Goal: Information Seeking & Learning: Learn about a topic

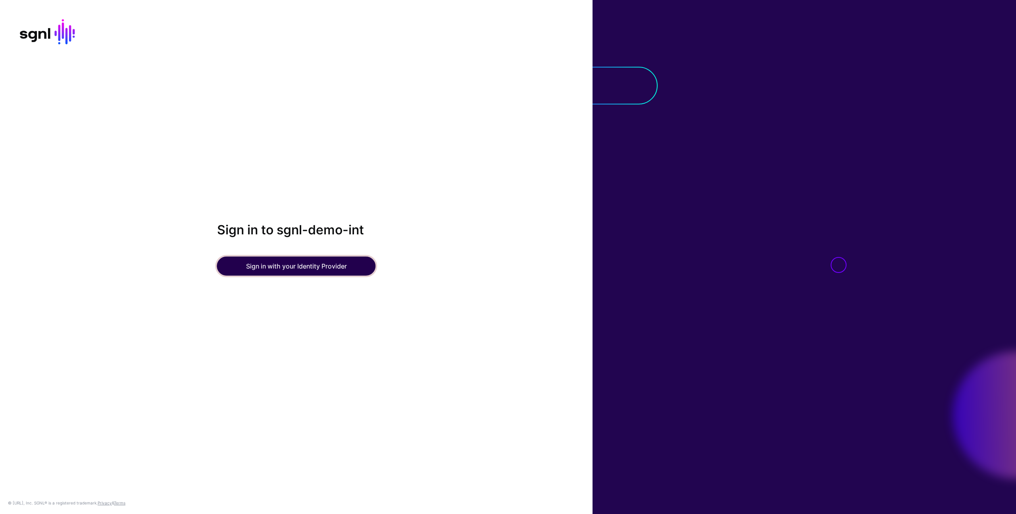
click at [293, 272] on button "Sign in with your Identity Provider" at bounding box center [296, 265] width 159 height 19
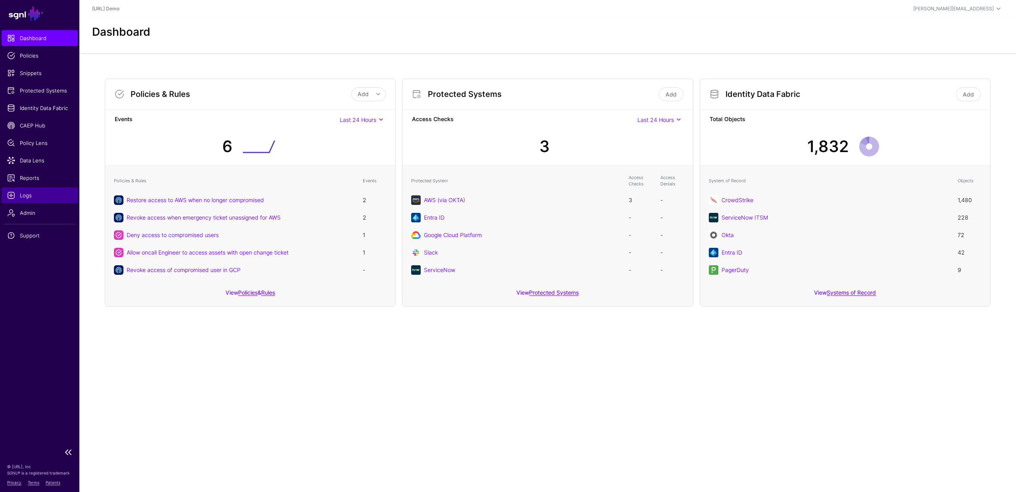
click at [39, 193] on span "Logs" at bounding box center [39, 195] width 65 height 8
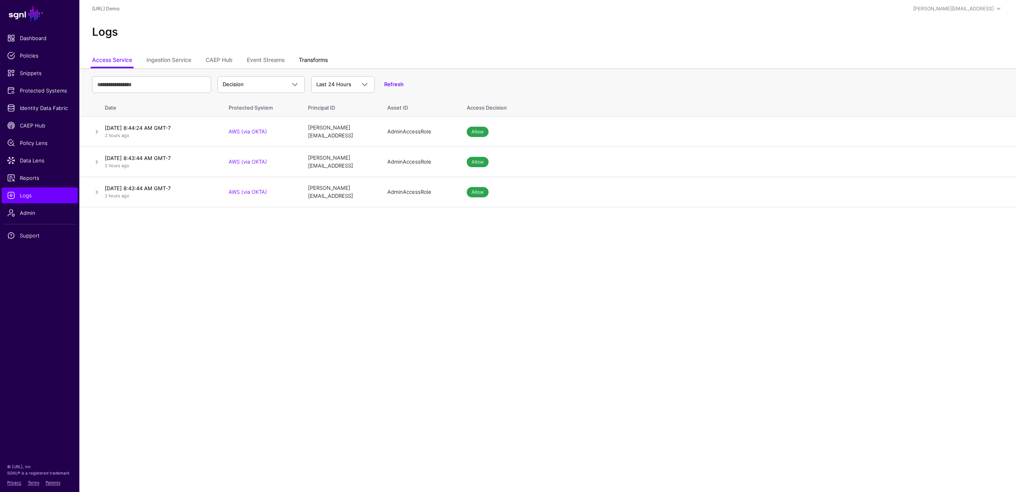
click at [313, 62] on link "Transforms" at bounding box center [313, 60] width 29 height 15
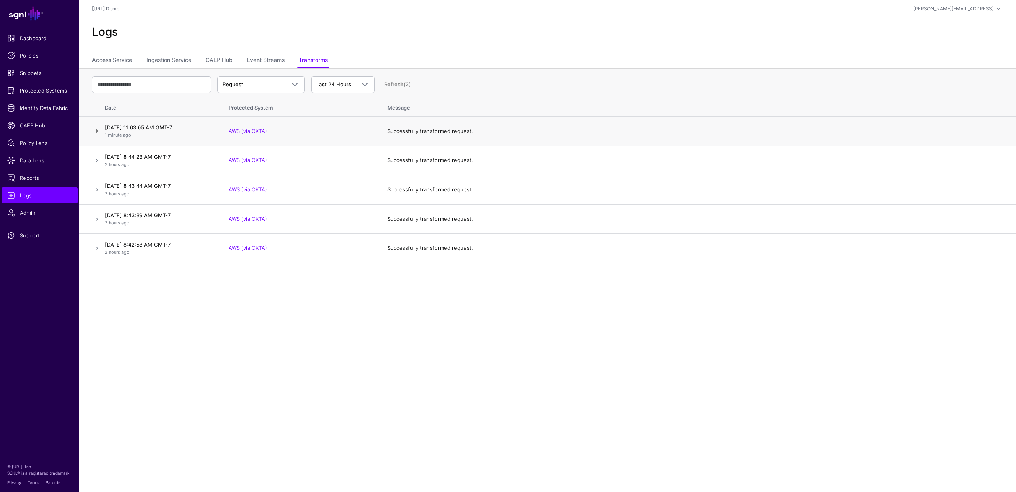
click at [97, 130] on link at bounding box center [97, 131] width 10 height 10
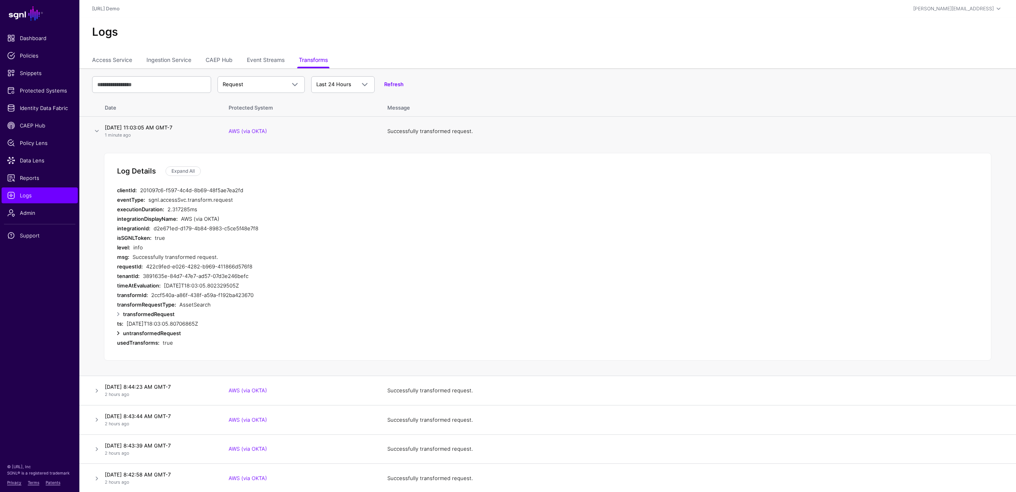
click at [118, 334] on link at bounding box center [119, 333] width 10 height 10
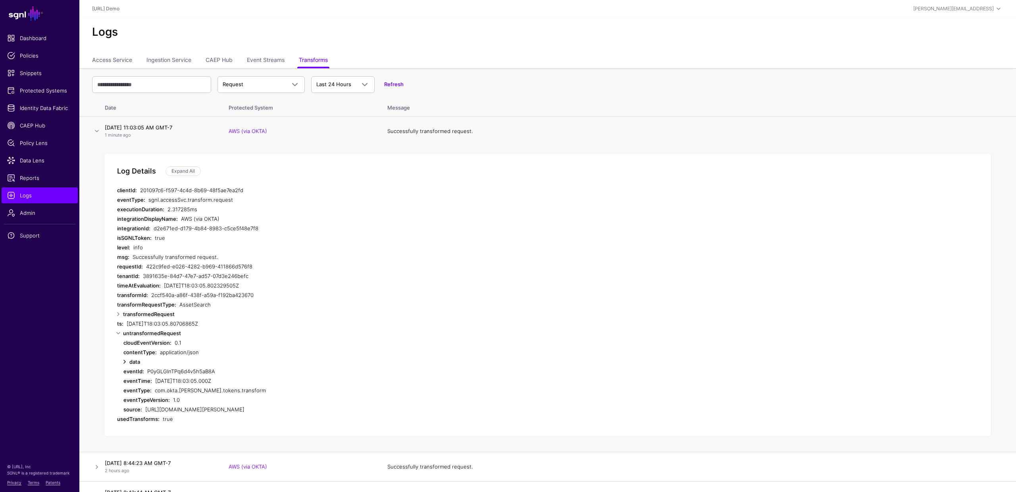
click at [123, 362] on link at bounding box center [125, 362] width 10 height 10
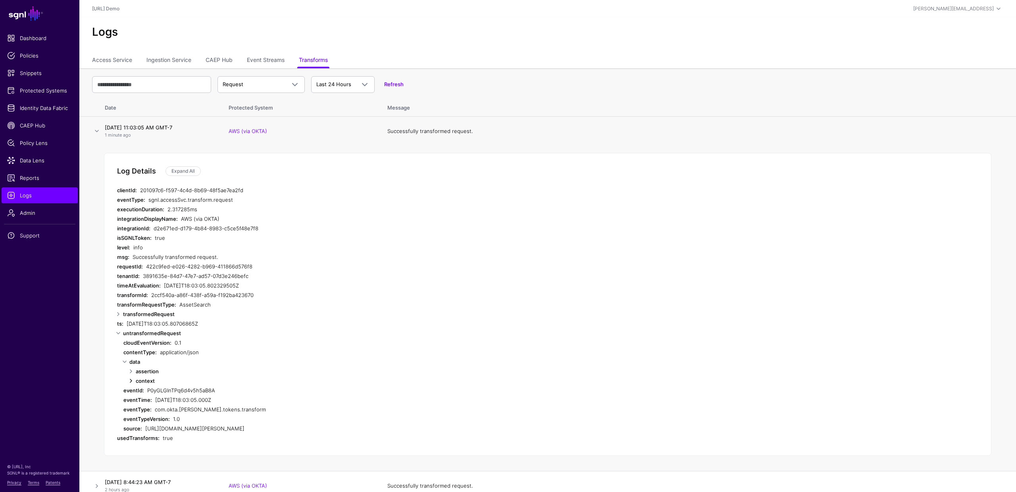
click at [130, 381] on link at bounding box center [131, 381] width 10 height 10
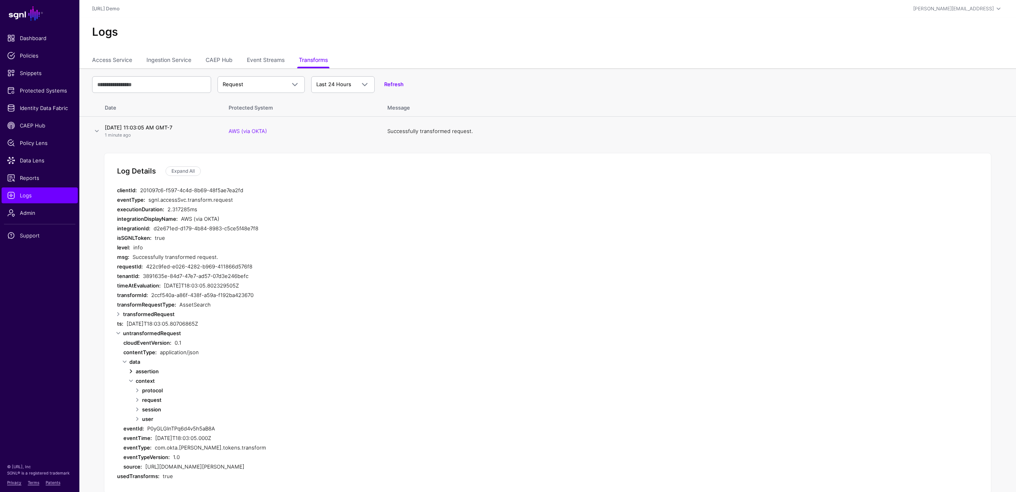
click at [132, 367] on link at bounding box center [131, 371] width 10 height 10
click at [119, 331] on link at bounding box center [119, 333] width 10 height 10
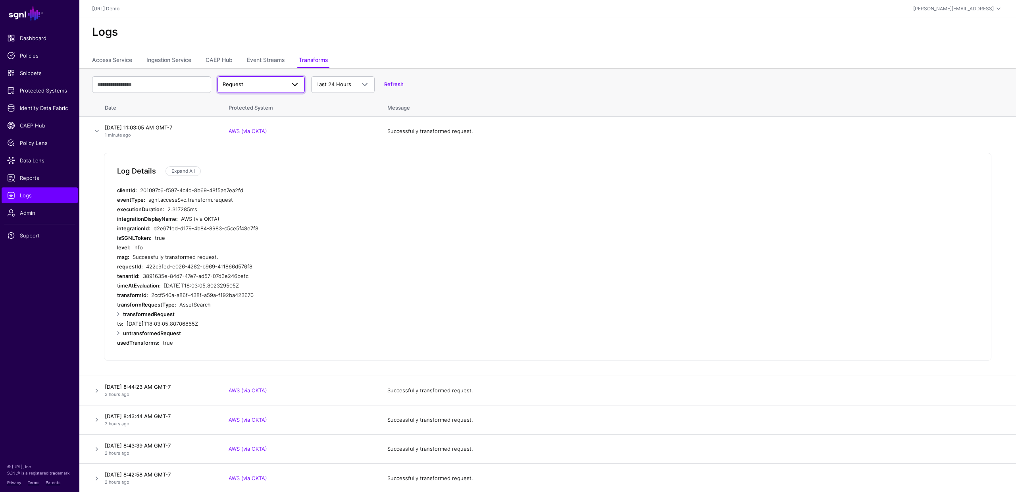
click at [275, 83] on span "Request" at bounding box center [254, 85] width 63 height 8
click at [249, 116] on div "Response" at bounding box center [261, 116] width 75 height 8
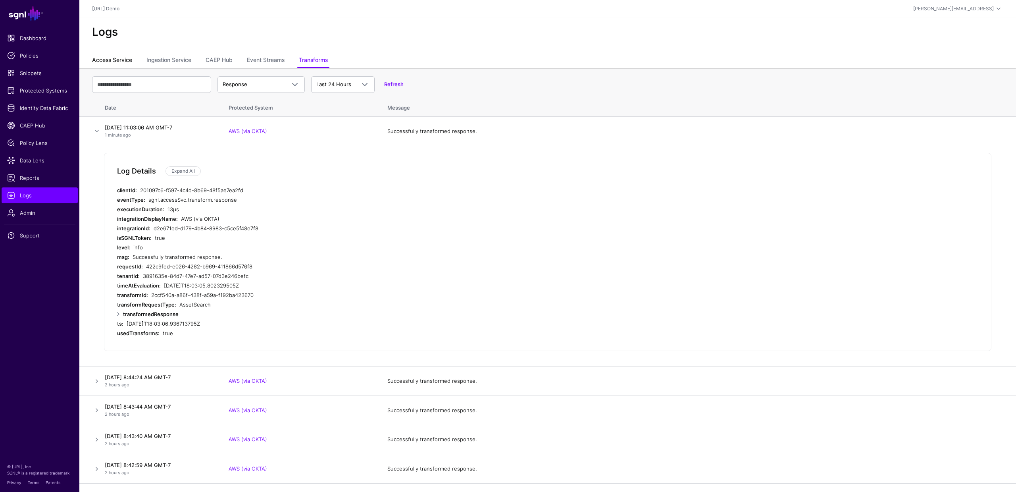
click at [108, 58] on link "Access Service" at bounding box center [112, 60] width 40 height 15
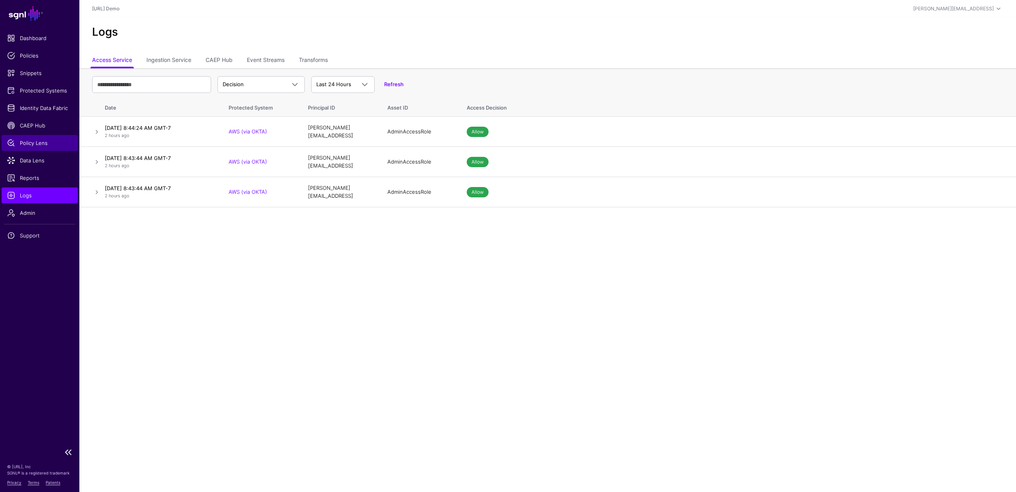
click at [37, 142] on span "Policy Lens" at bounding box center [39, 143] width 65 height 8
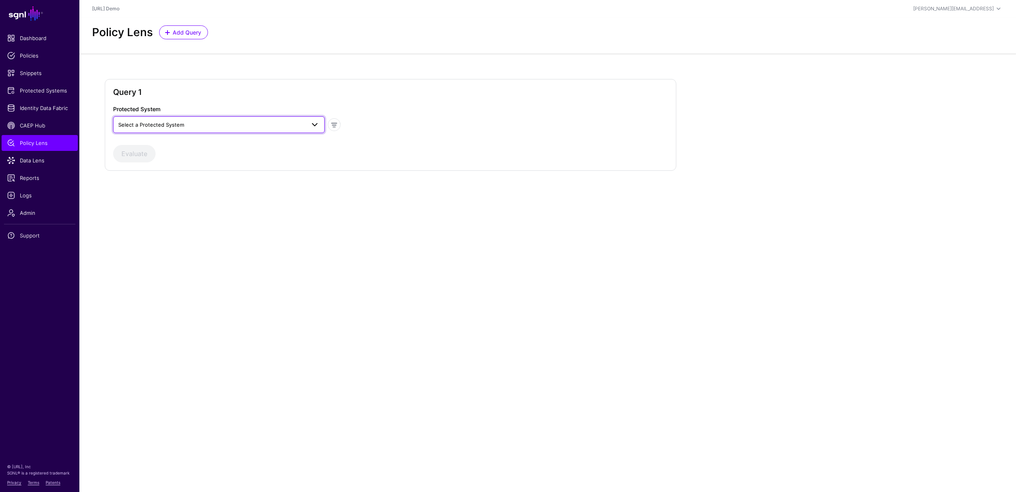
click at [246, 128] on span "Select a Protected System" at bounding box center [211, 124] width 187 height 9
click at [158, 143] on span "AWS (via OKTA)" at bounding box center [138, 143] width 39 height 6
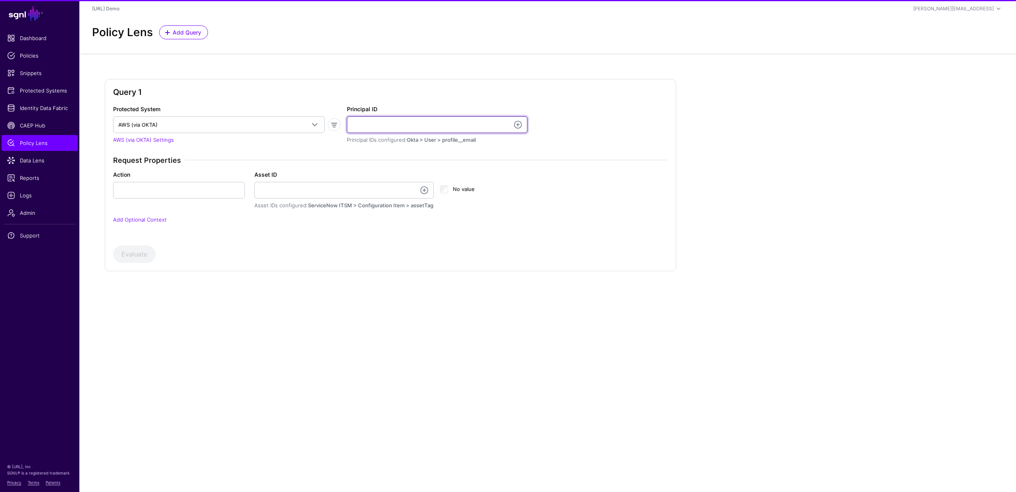
click at [394, 125] on input "Principal ID" at bounding box center [437, 124] width 181 height 17
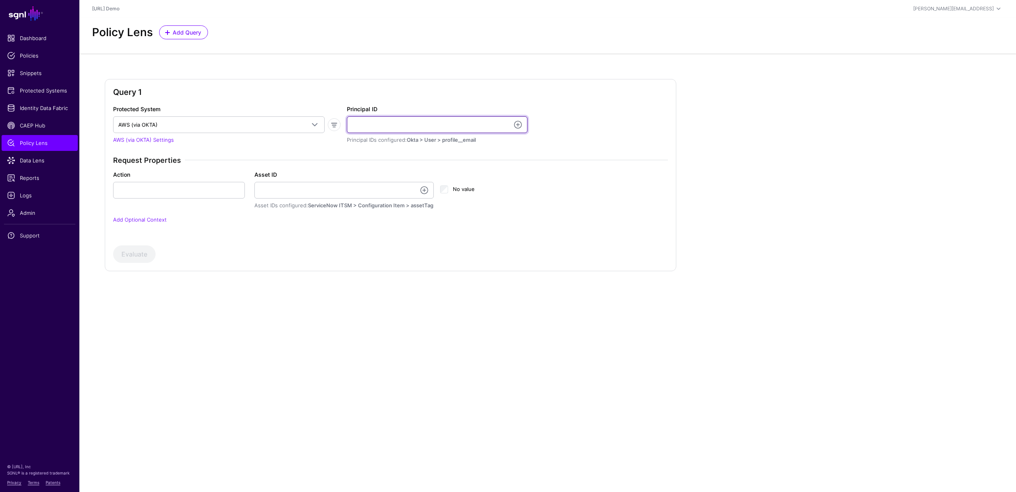
type input "**********"
click at [139, 191] on input "Action" at bounding box center [179, 190] width 132 height 17
type input "**********"
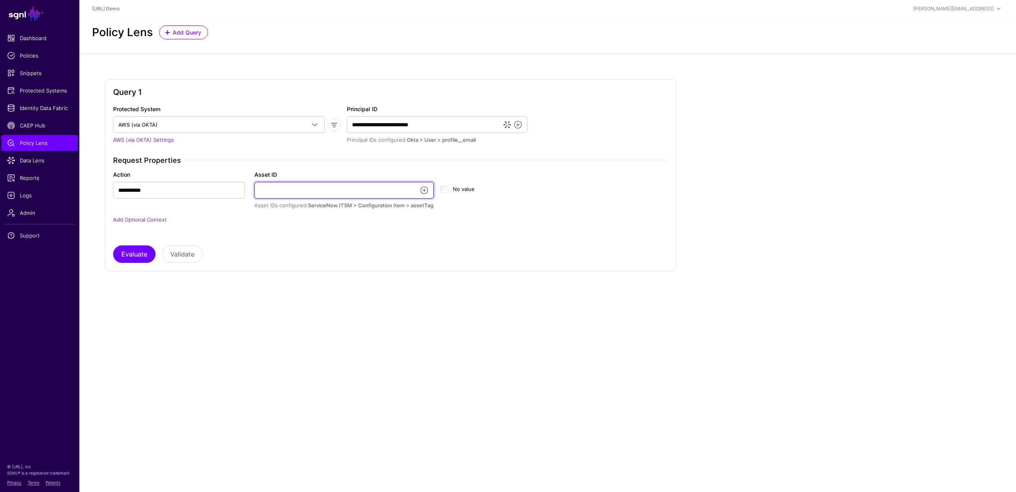
click at [306, 194] on input "Asset ID" at bounding box center [344, 190] width 180 height 17
click at [426, 189] on link at bounding box center [425, 190] width 10 height 10
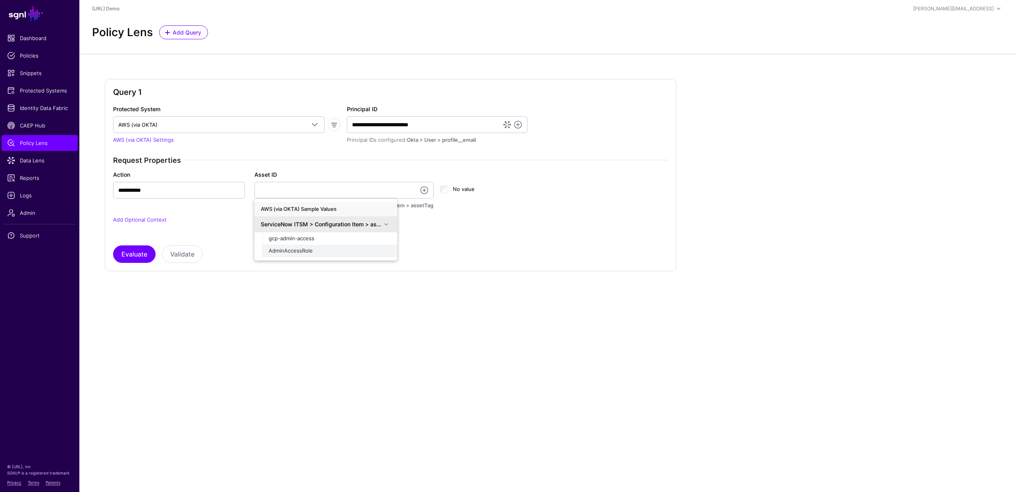
click at [308, 250] on span "AdminAccessRole" at bounding box center [291, 250] width 44 height 6
type input "**********"
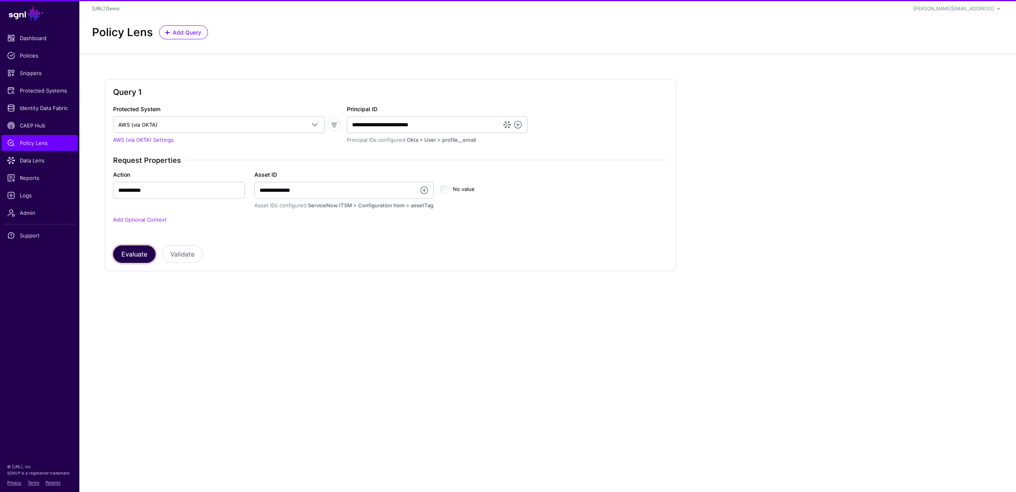
click at [136, 255] on button "Evaluate" at bounding box center [134, 253] width 42 height 17
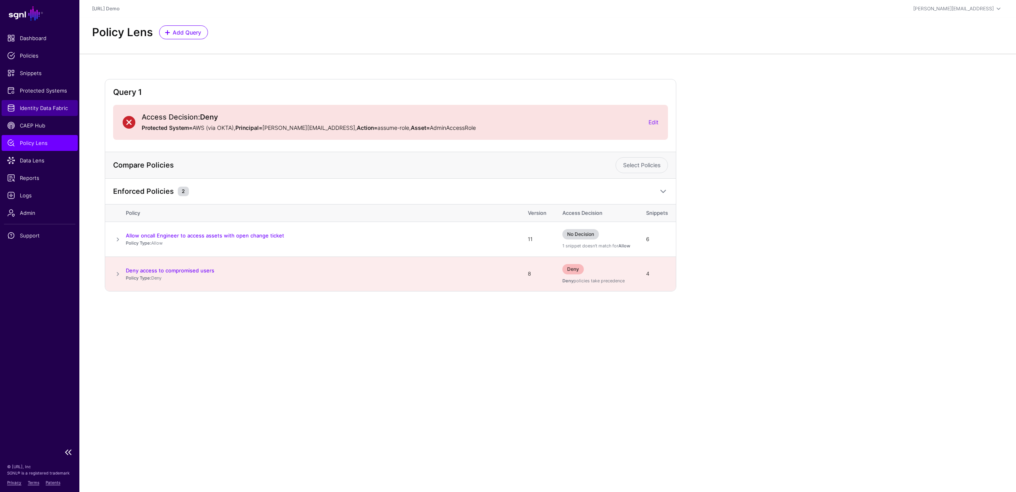
click at [45, 104] on span "Identity Data Fabric" at bounding box center [39, 108] width 65 height 8
click at [651, 122] on link "Edit" at bounding box center [654, 122] width 10 height 7
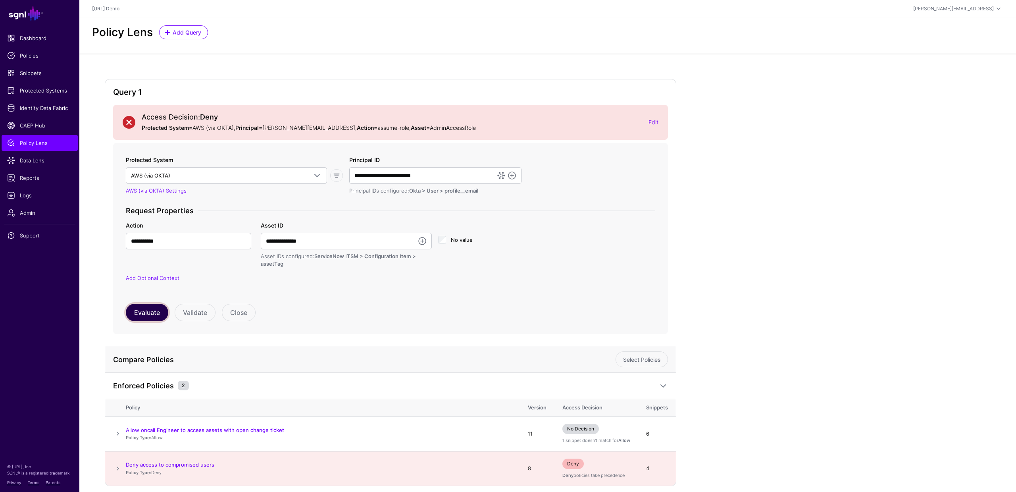
click at [139, 314] on button "Evaluate" at bounding box center [147, 312] width 42 height 17
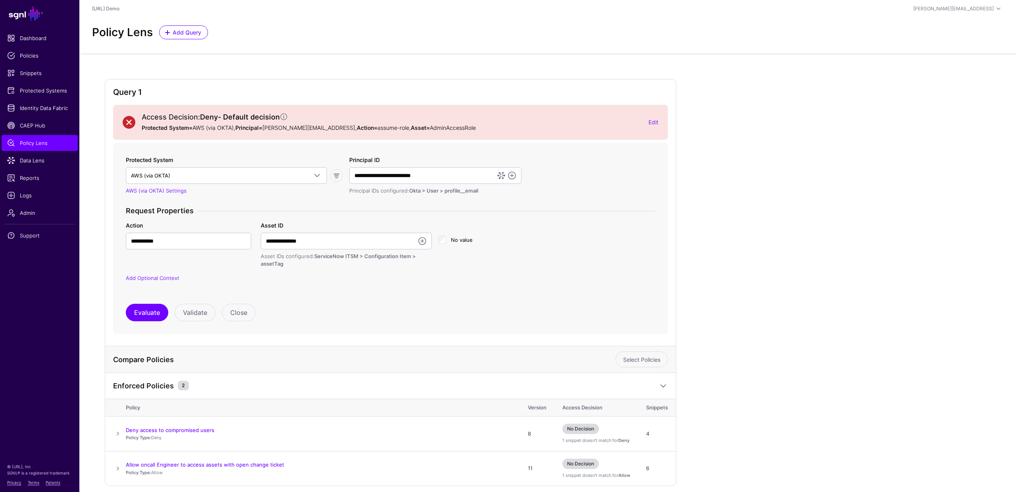
scroll to position [32, 0]
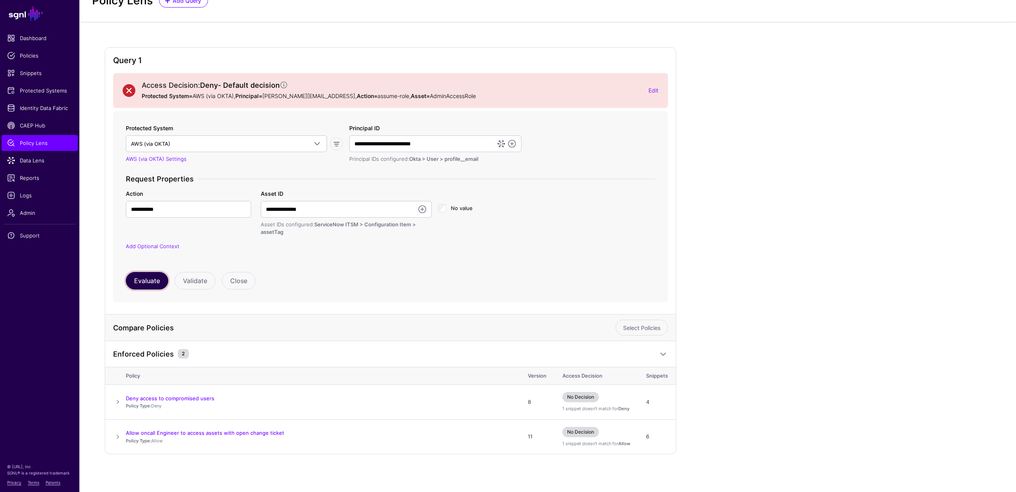
click at [158, 278] on button "Evaluate" at bounding box center [147, 280] width 42 height 17
click at [118, 403] on span at bounding box center [118, 402] width 10 height 10
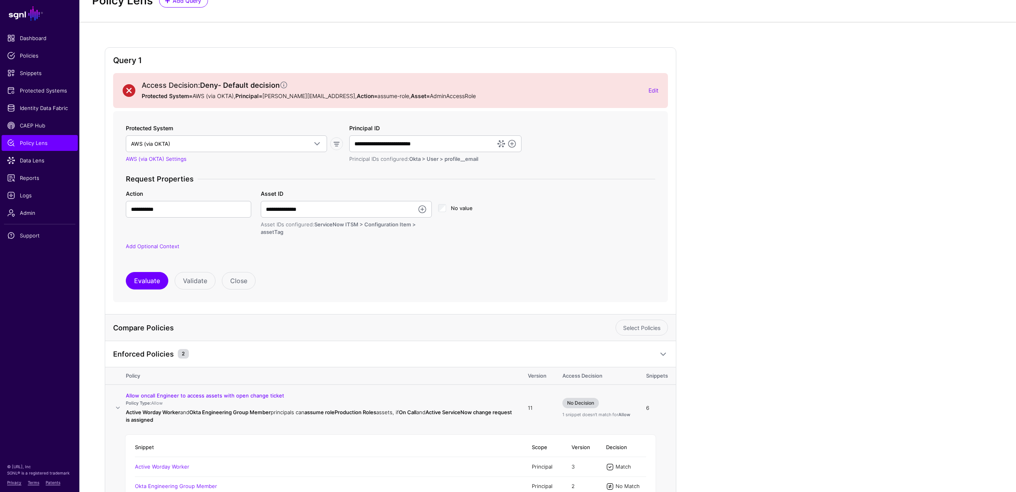
click at [118, 403] on span at bounding box center [118, 408] width 10 height 10
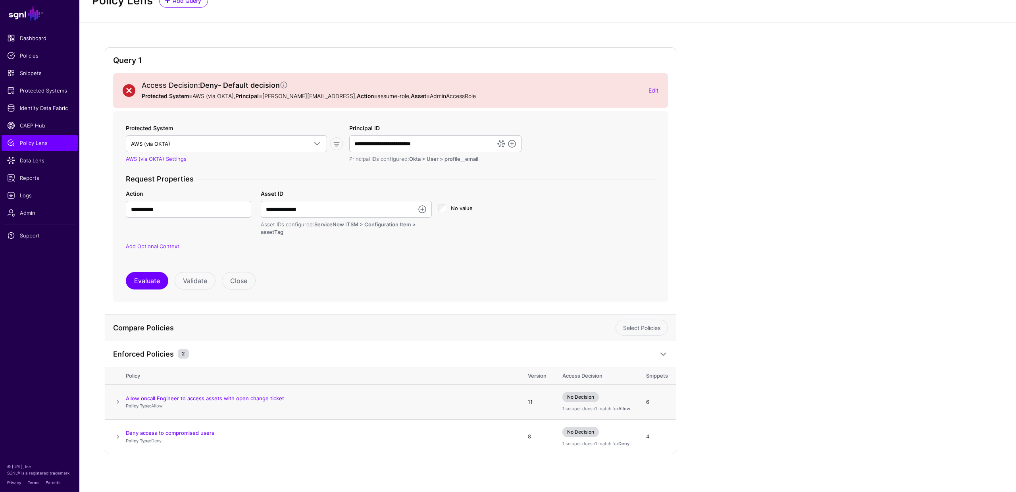
click at [118, 403] on span at bounding box center [118, 402] width 10 height 10
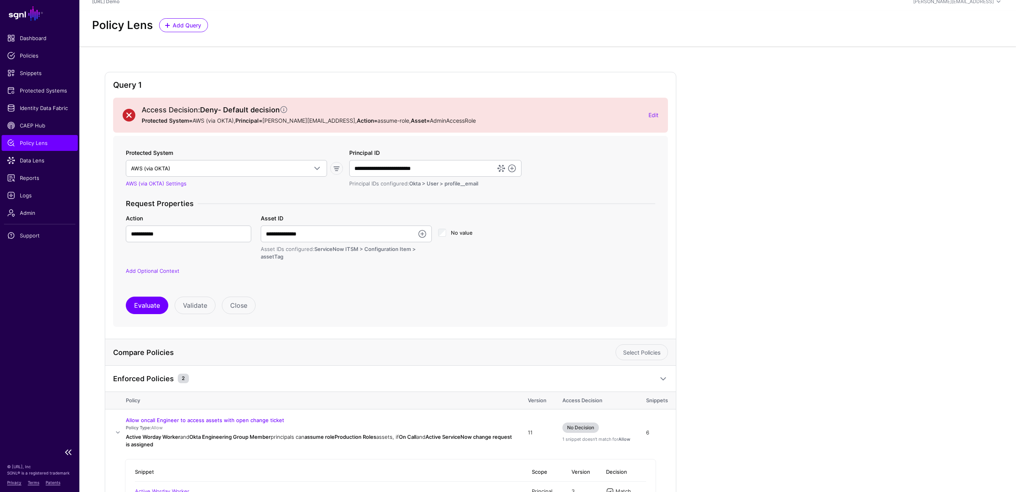
scroll to position [0, 0]
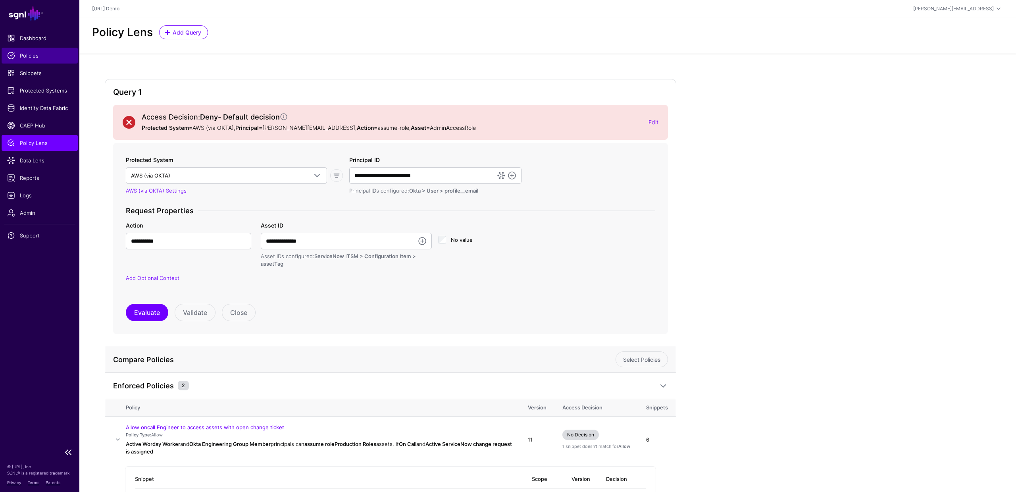
click at [31, 56] on span "Policies" at bounding box center [39, 56] width 65 height 8
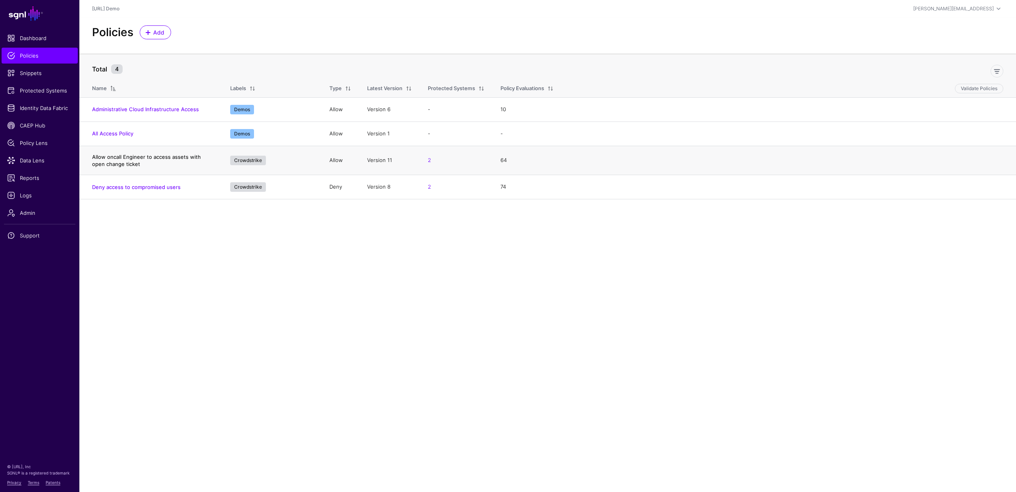
click at [116, 156] on link "Allow oncall Engineer to access assets with open change ticket" at bounding box center [146, 160] width 109 height 13
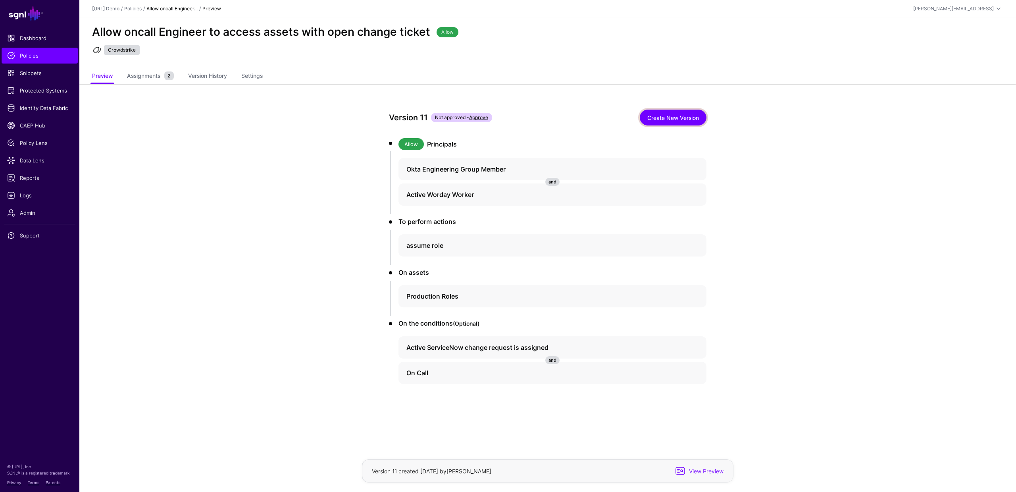
click at [661, 116] on link "Create New Version" at bounding box center [673, 118] width 67 height 16
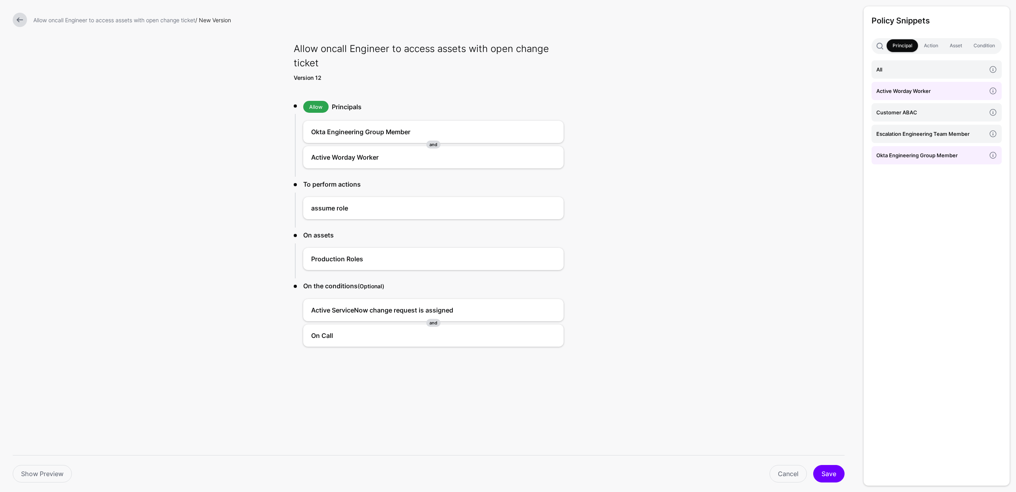
click at [20, 22] on link at bounding box center [20, 20] width 14 height 14
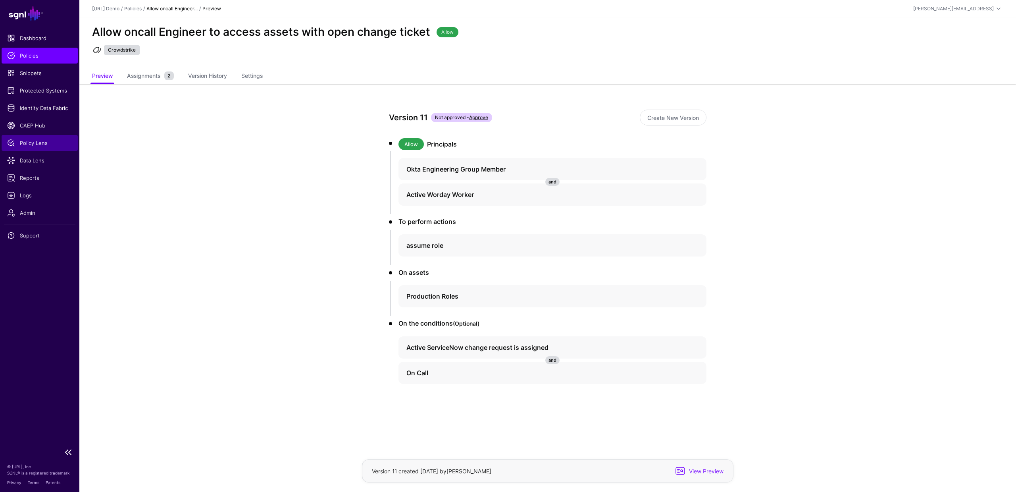
click at [43, 136] on link "Policy Lens" at bounding box center [40, 143] width 76 height 16
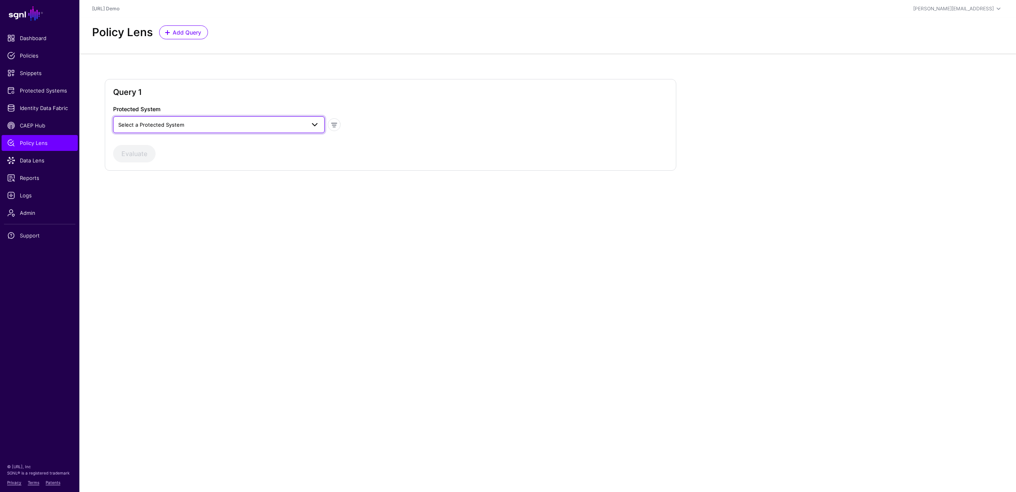
click at [276, 122] on span "Select a Protected System" at bounding box center [211, 124] width 187 height 9
click at [167, 145] on div "AWS (via OKTA)" at bounding box center [218, 143] width 199 height 8
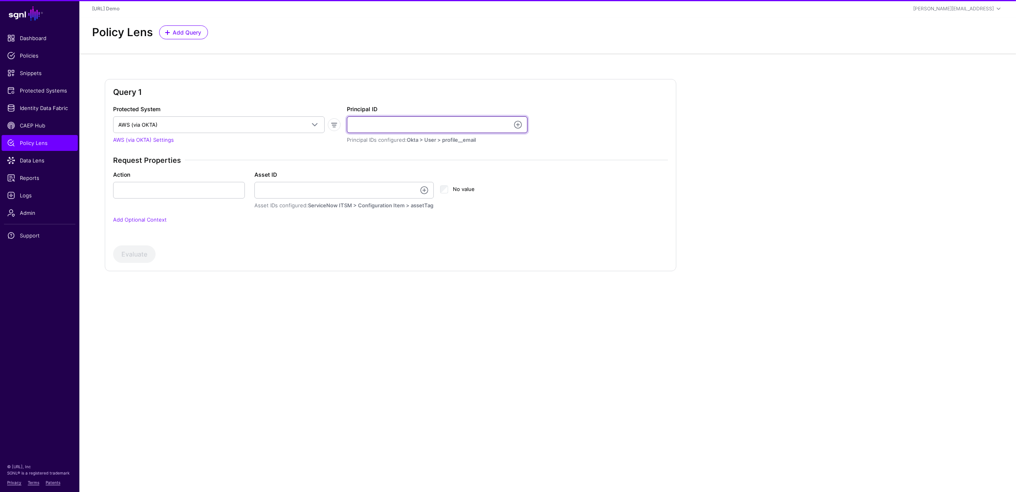
click at [362, 127] on input "Principal ID" at bounding box center [437, 124] width 181 height 17
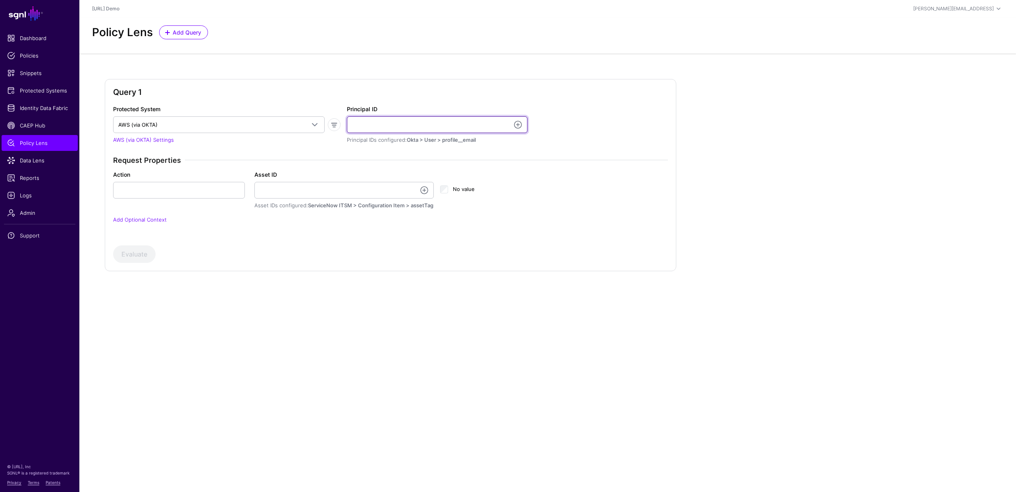
type input "**********"
click at [138, 193] on input "Action" at bounding box center [179, 190] width 132 height 17
type input "**********"
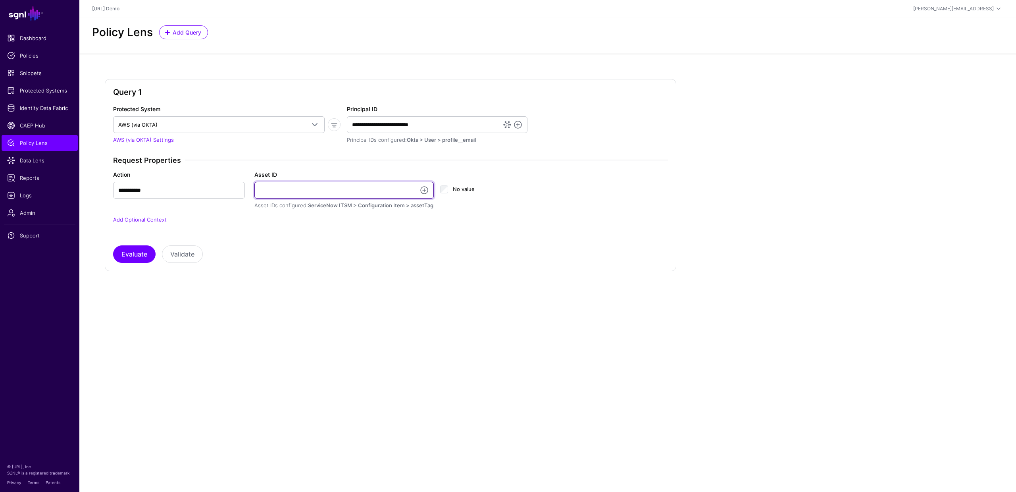
click at [291, 192] on input "Asset ID" at bounding box center [344, 190] width 180 height 17
click at [421, 188] on link at bounding box center [425, 190] width 10 height 10
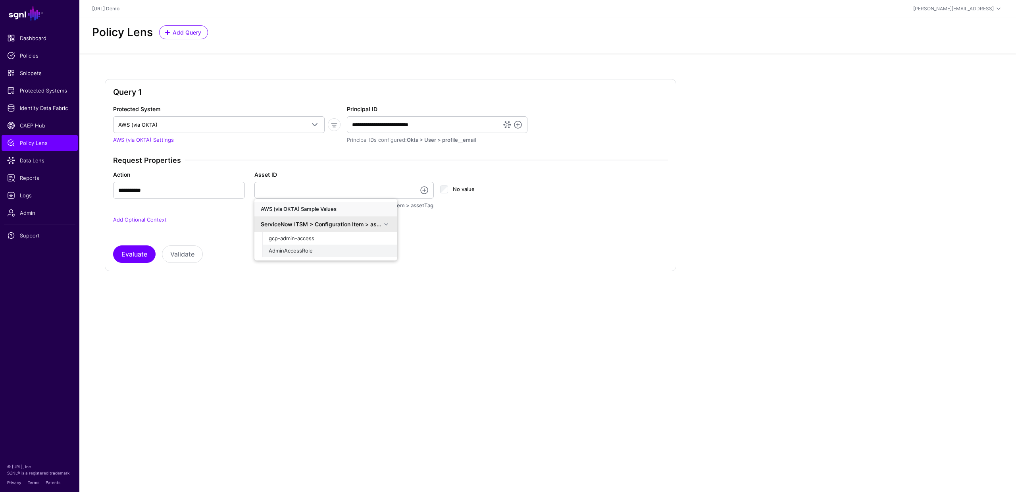
click at [302, 248] on span "AdminAccessRole" at bounding box center [291, 250] width 44 height 6
type input "**********"
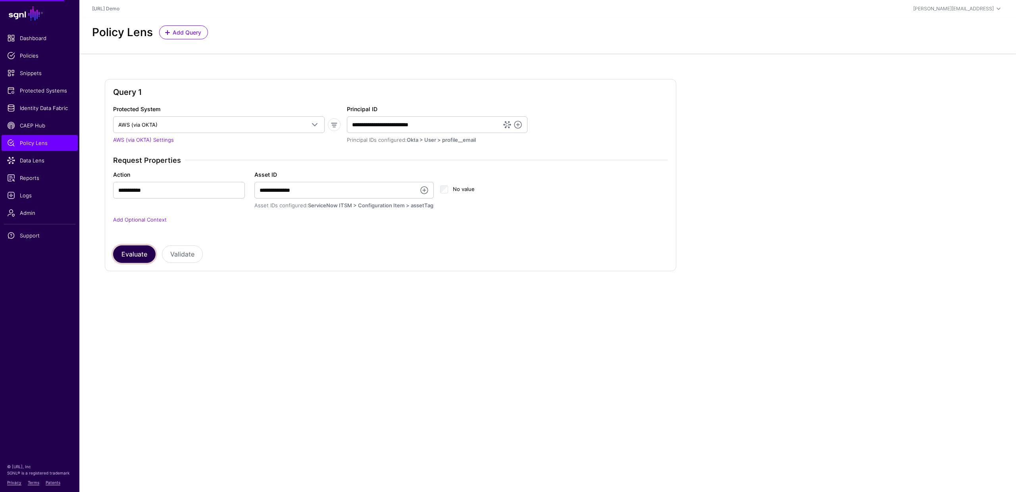
click at [134, 252] on button "Evaluate" at bounding box center [134, 253] width 42 height 17
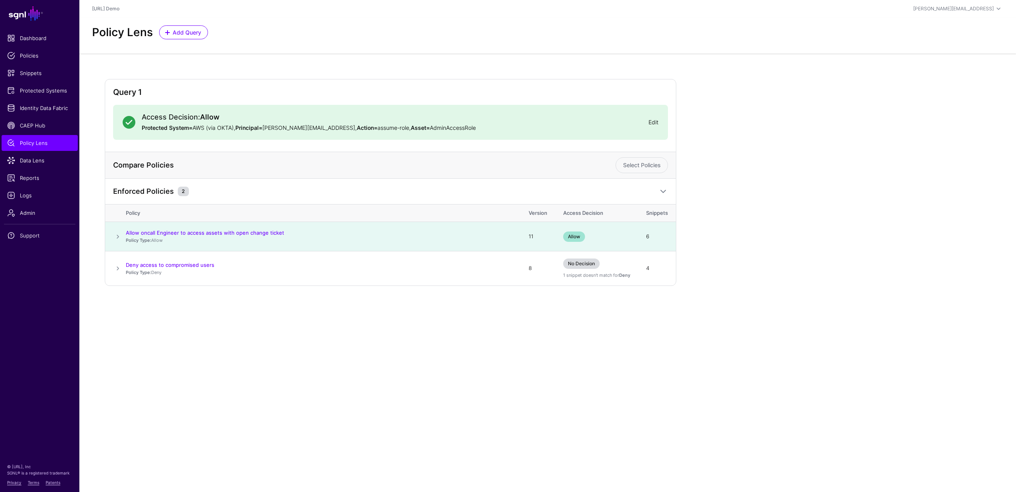
click at [650, 125] on link "Edit" at bounding box center [654, 122] width 10 height 7
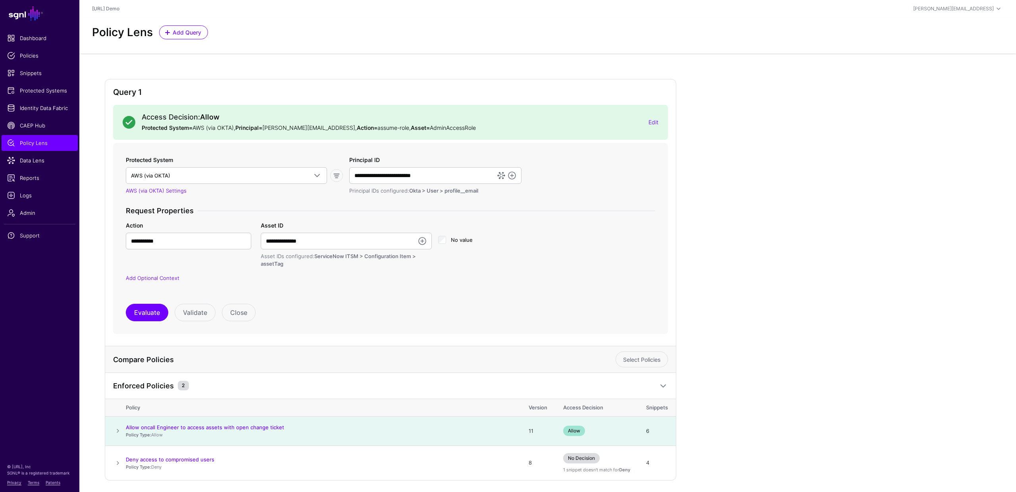
scroll to position [27, 0]
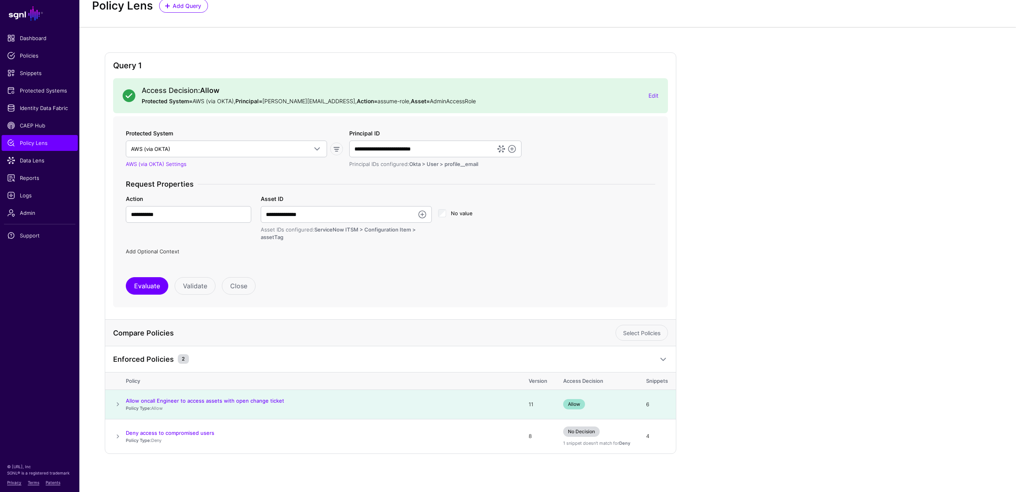
click at [149, 252] on link "Add Optional Context" at bounding box center [153, 251] width 54 height 6
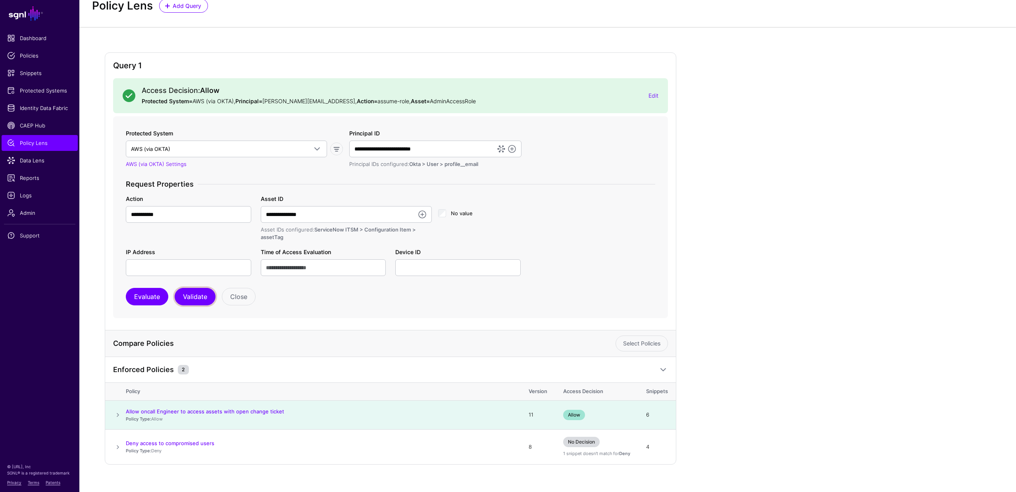
click at [195, 299] on button "Validate" at bounding box center [195, 296] width 41 height 17
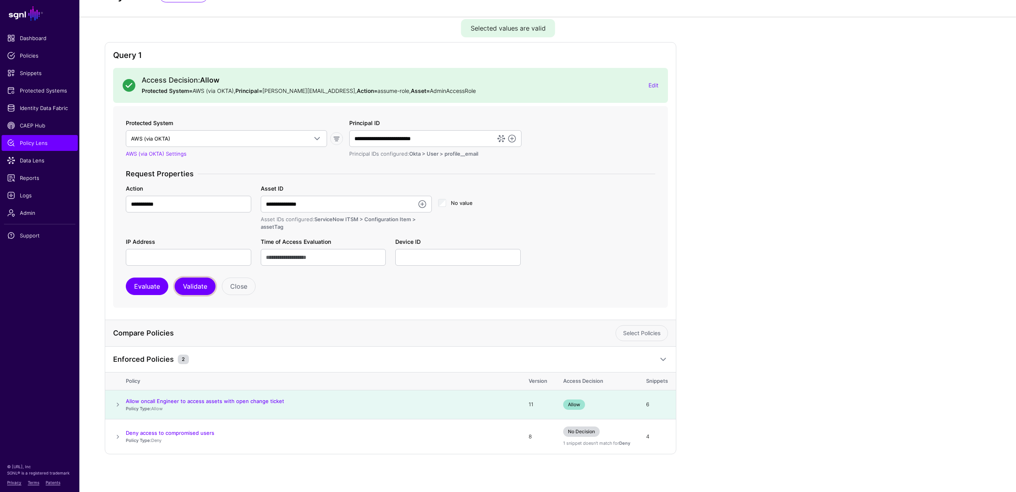
scroll to position [0, 0]
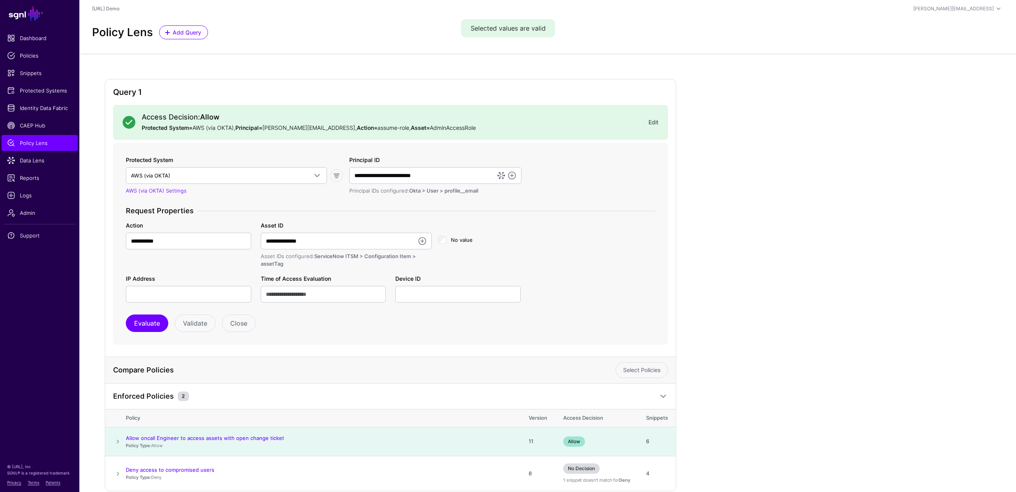
click at [652, 121] on link "Edit" at bounding box center [654, 122] width 10 height 7
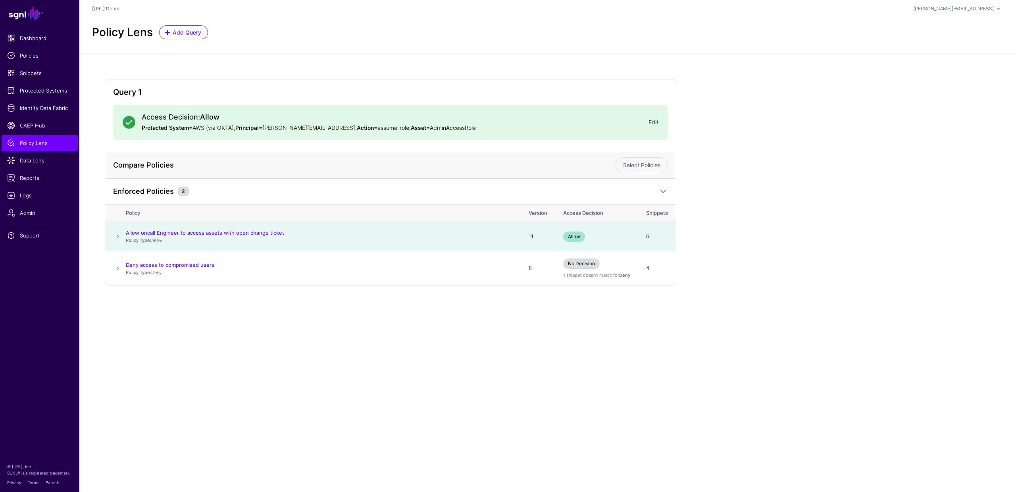
click at [652, 121] on link "Edit" at bounding box center [654, 122] width 10 height 7
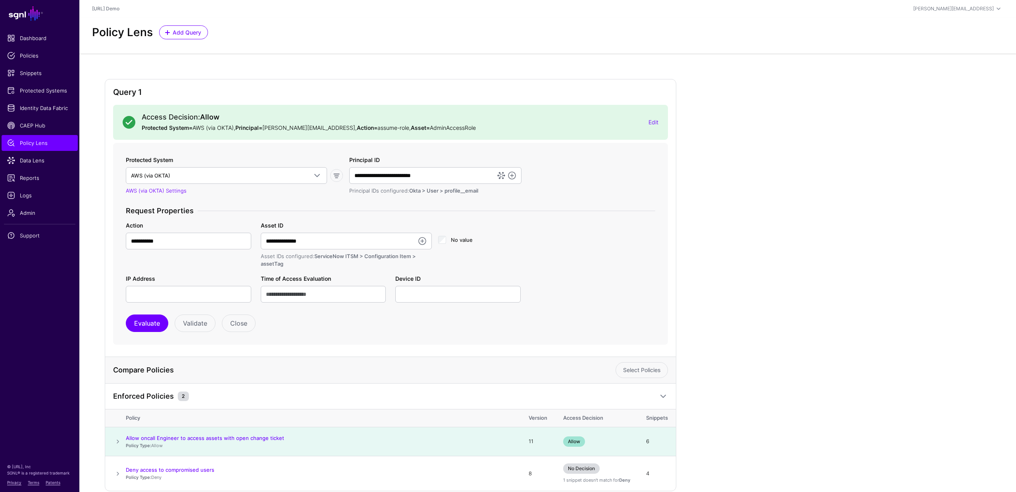
scroll to position [37, 0]
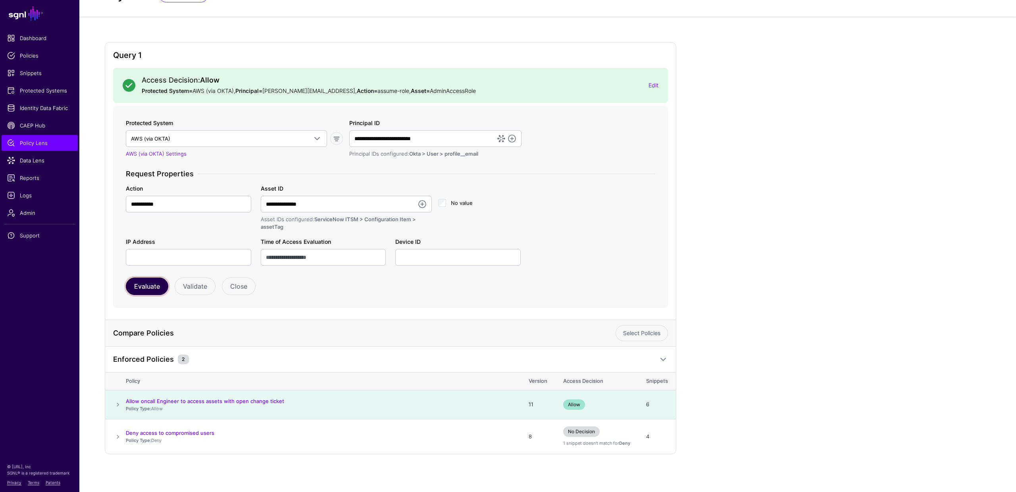
click at [149, 288] on button "Evaluate" at bounding box center [147, 285] width 42 height 17
click at [115, 440] on span at bounding box center [118, 437] width 10 height 10
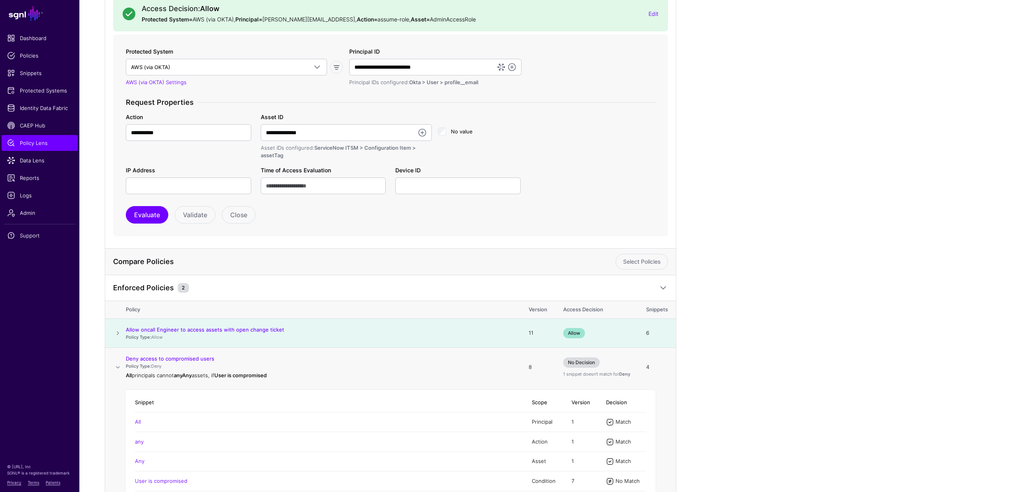
scroll to position [168, 0]
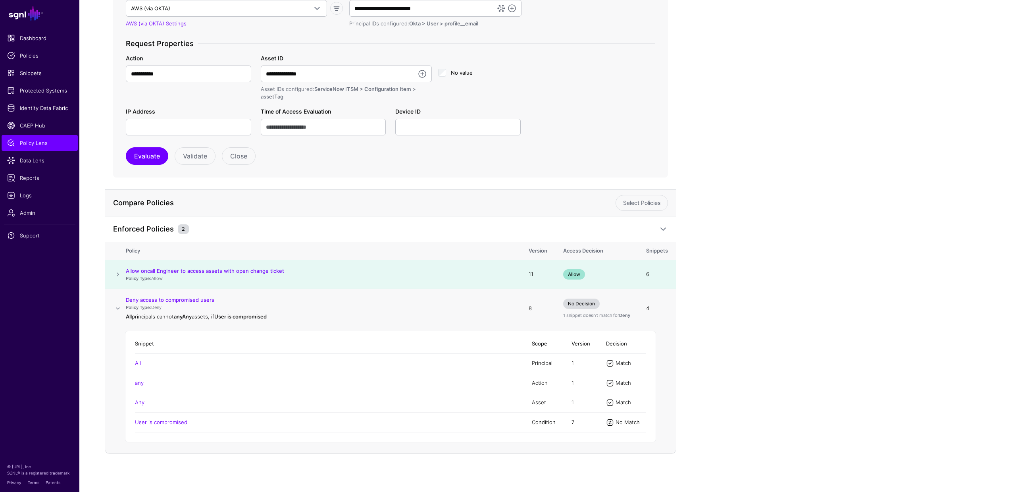
click at [118, 308] on span at bounding box center [118, 309] width 10 height 10
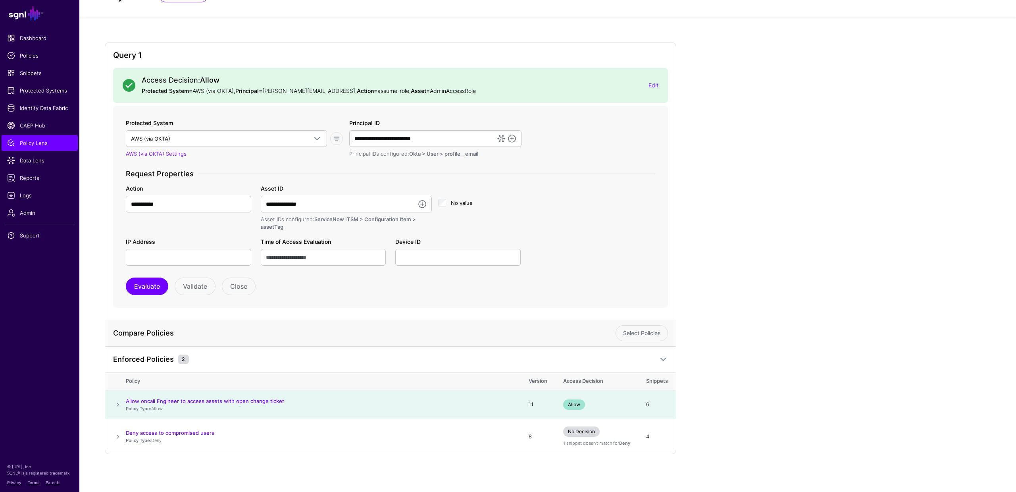
scroll to position [0, 0]
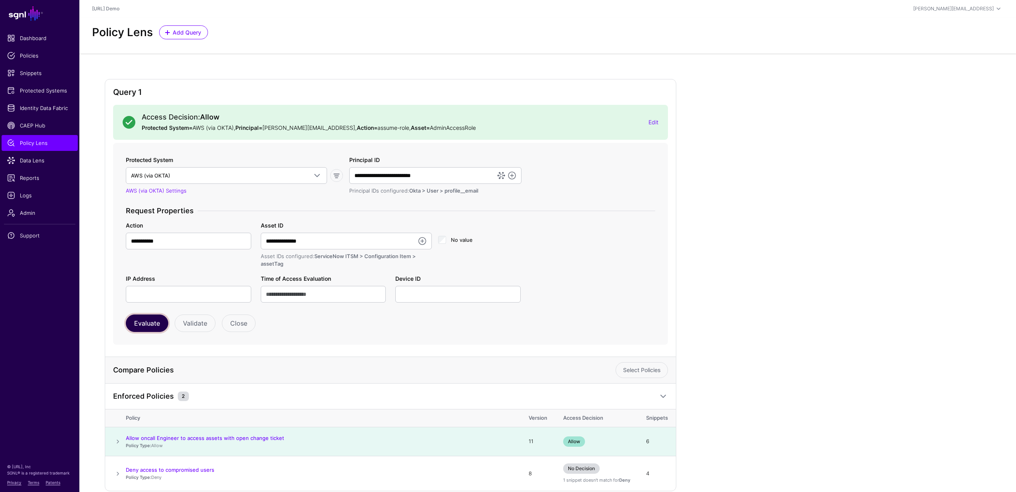
click at [144, 327] on button "Evaluate" at bounding box center [147, 322] width 42 height 17
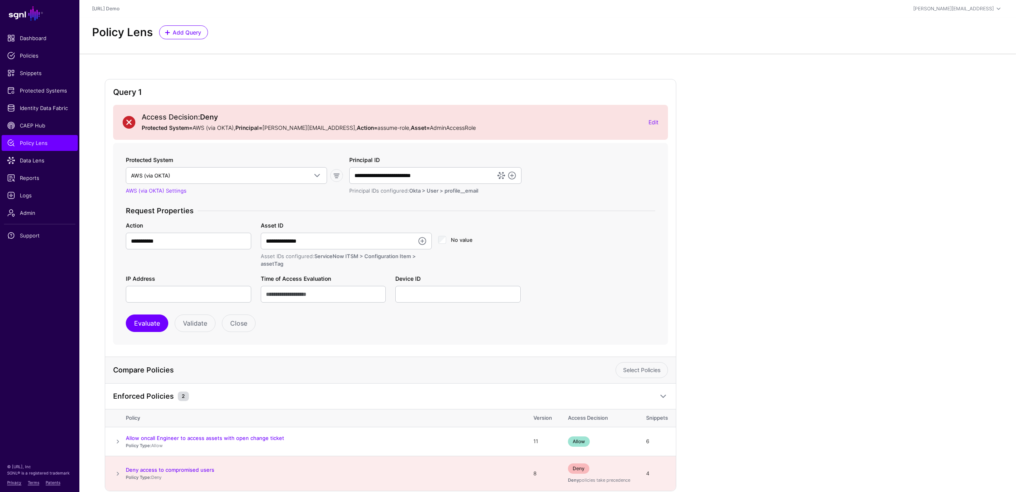
scroll to position [37, 0]
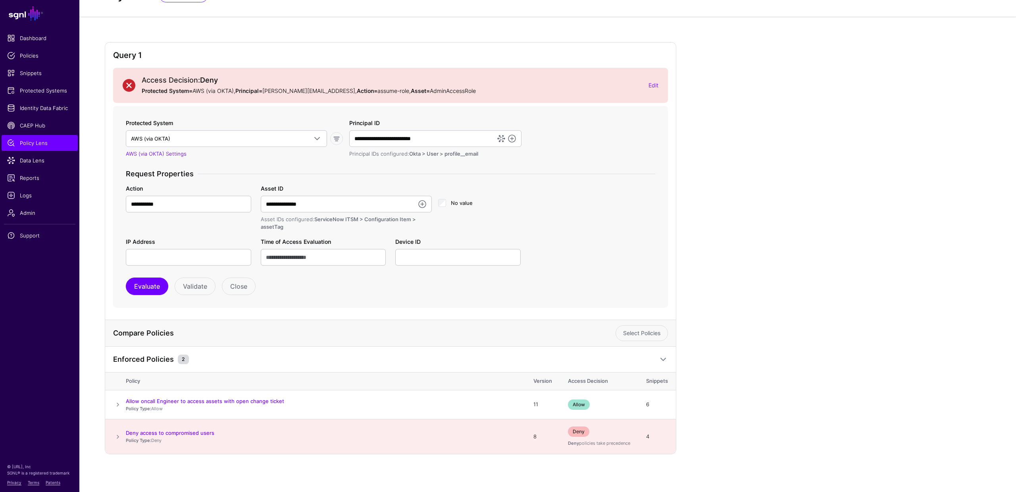
click at [118, 436] on span at bounding box center [118, 437] width 10 height 10
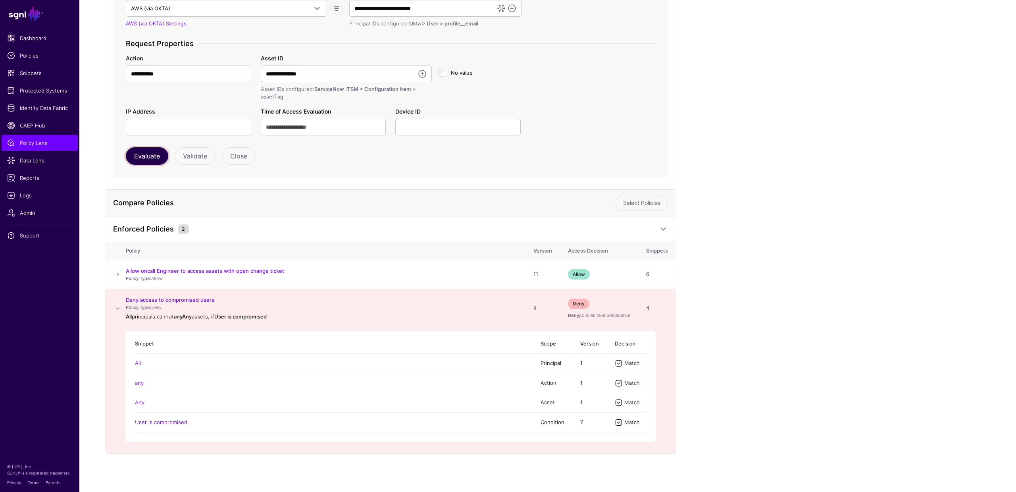
click at [148, 156] on button "Evaluate" at bounding box center [147, 155] width 42 height 17
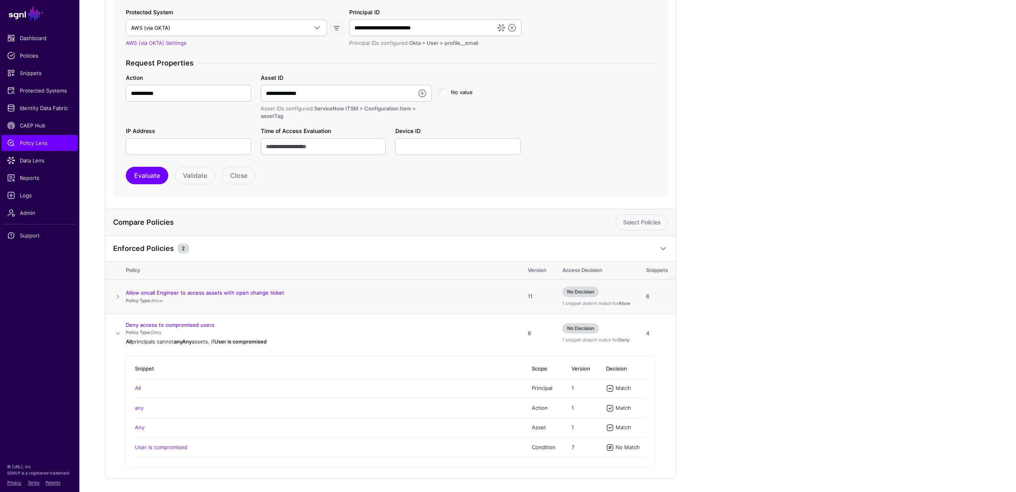
scroll to position [163, 0]
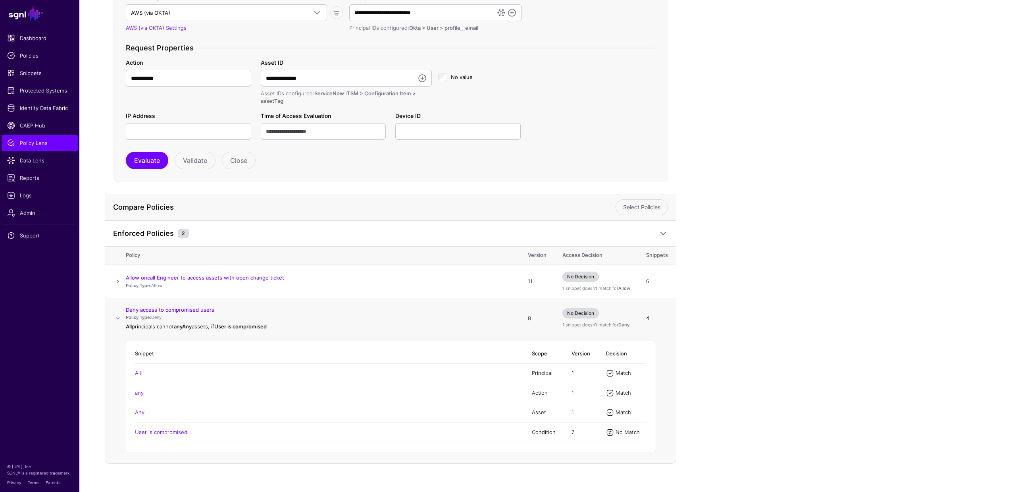
click at [118, 318] on span at bounding box center [118, 319] width 10 height 10
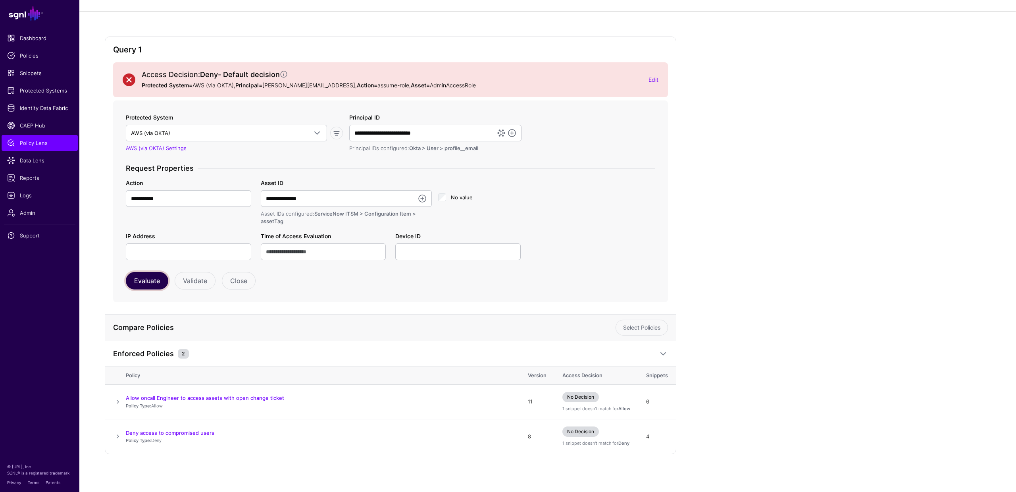
click at [147, 281] on button "Evaluate" at bounding box center [147, 280] width 42 height 17
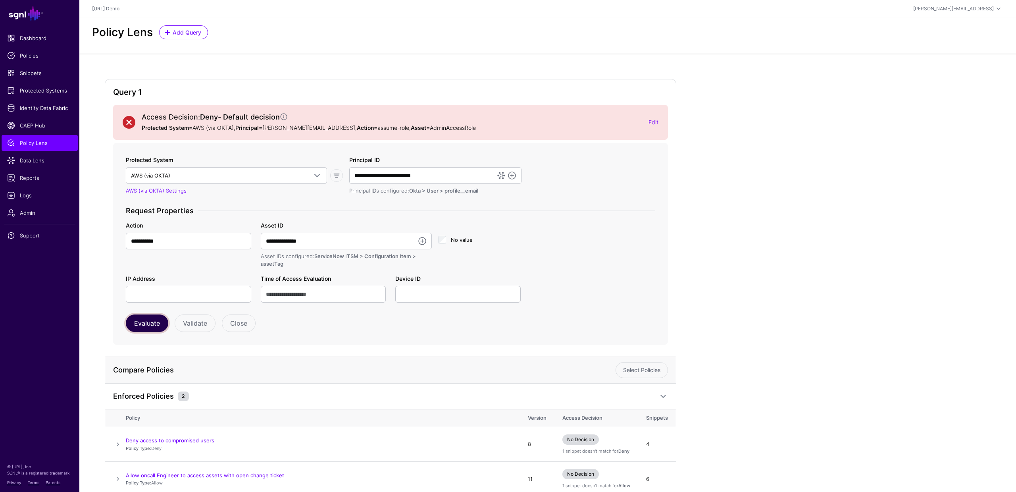
click at [150, 322] on button "Evaluate" at bounding box center [147, 322] width 42 height 17
click at [151, 323] on button "Evaluate" at bounding box center [147, 322] width 42 height 17
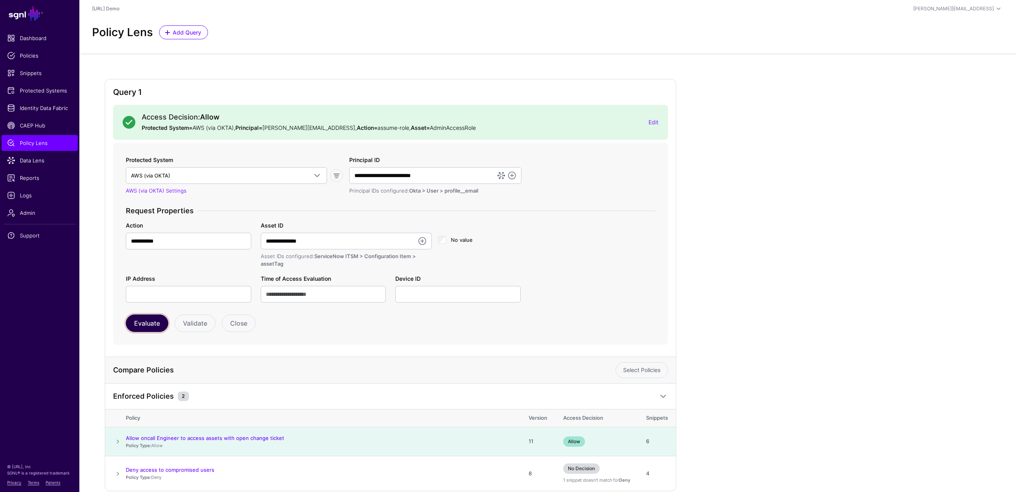
click at [150, 329] on button "Evaluate" at bounding box center [147, 322] width 42 height 17
click at [144, 328] on button "Evaluate" at bounding box center [147, 322] width 42 height 17
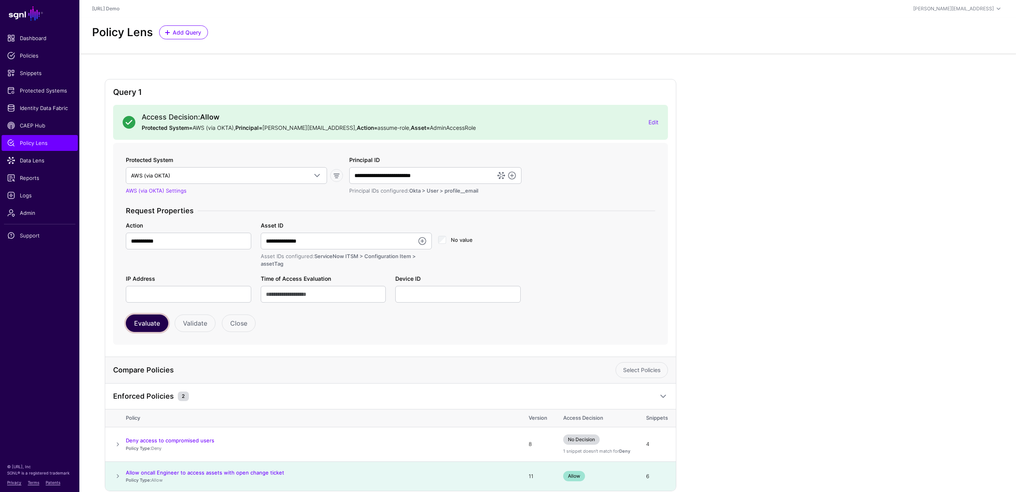
click at [144, 328] on button "Evaluate" at bounding box center [147, 322] width 42 height 17
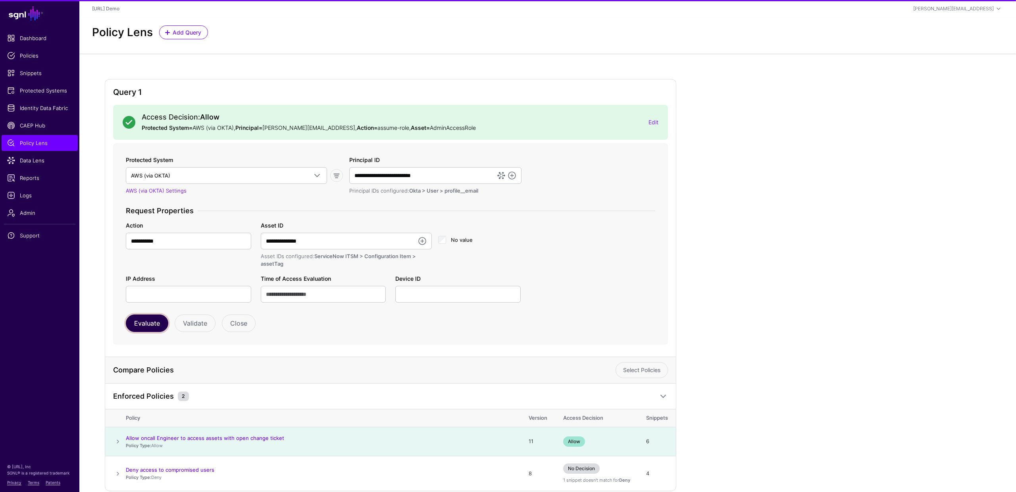
click at [144, 328] on button "Evaluate" at bounding box center [147, 322] width 42 height 17
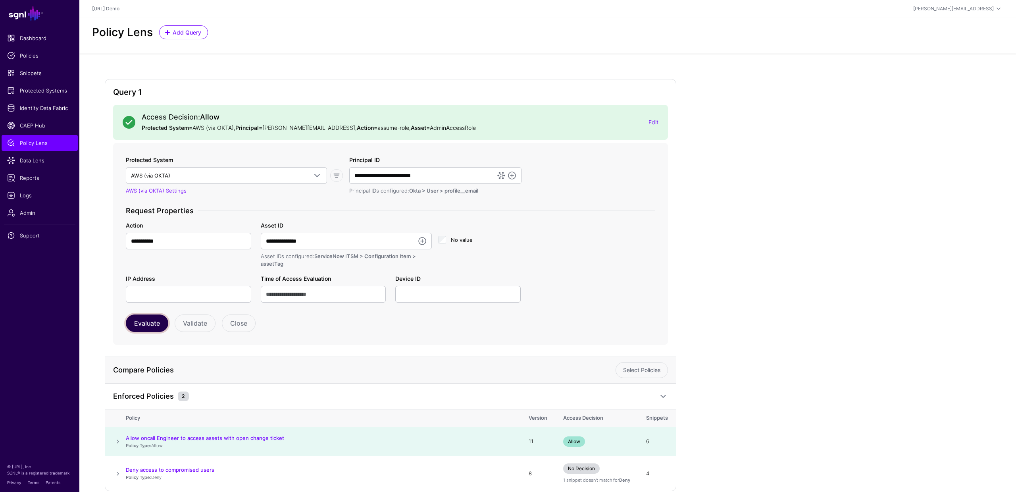
click at [144, 328] on button "Evaluate" at bounding box center [147, 322] width 42 height 17
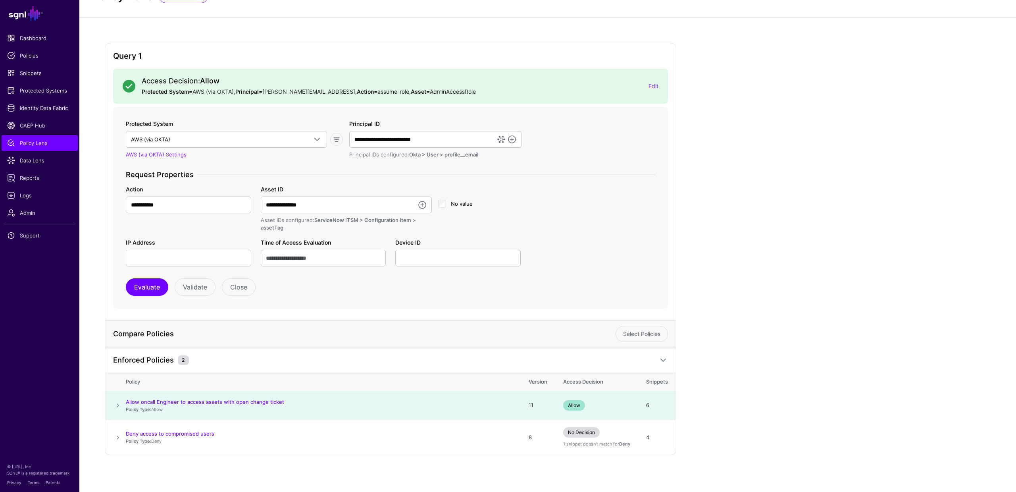
scroll to position [37, 0]
click at [149, 282] on button "Evaluate" at bounding box center [147, 285] width 42 height 17
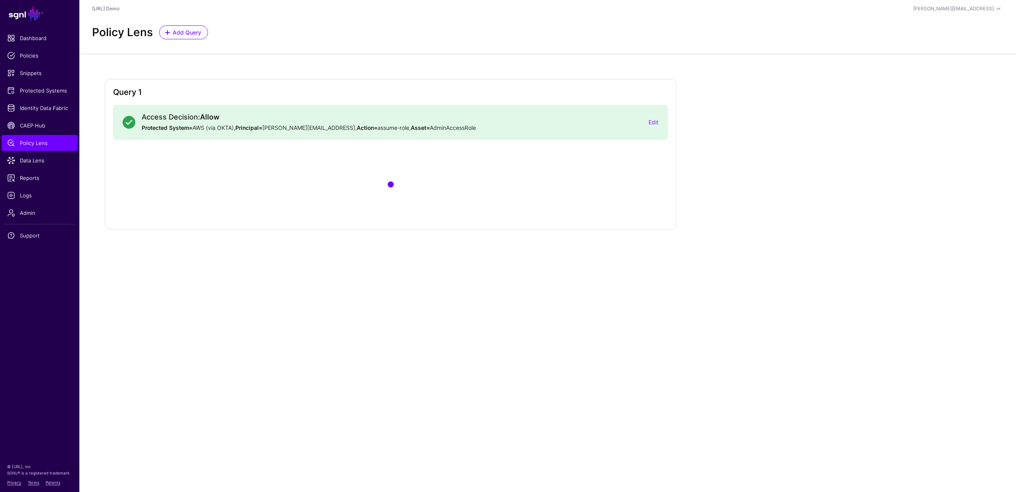
scroll to position [0, 0]
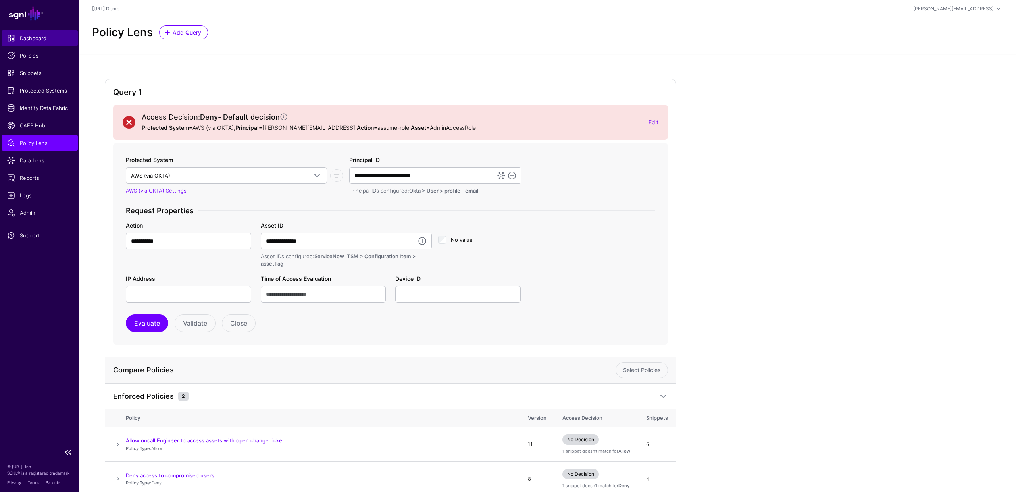
click at [43, 39] on span "Dashboard" at bounding box center [39, 38] width 65 height 8
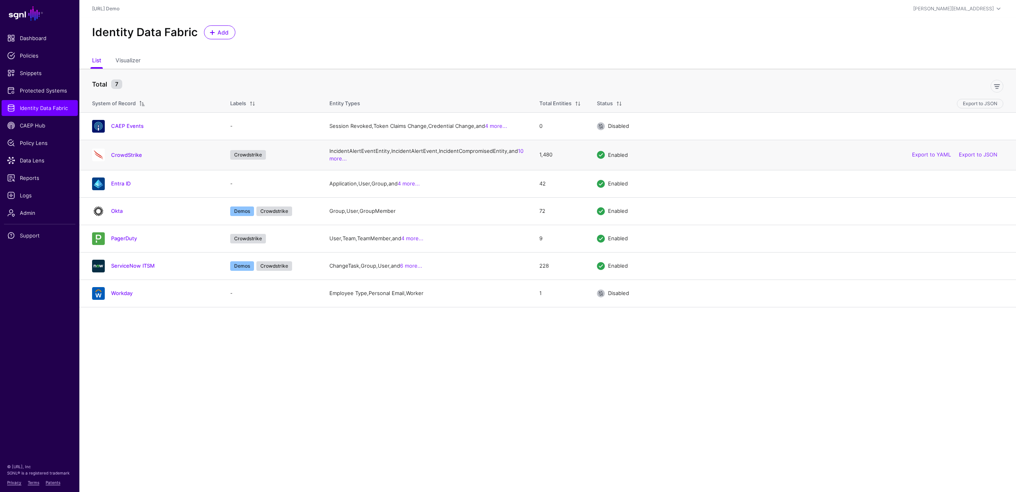
click at [632, 170] on td "Enabled Export to YAML Export to JSON" at bounding box center [802, 155] width 427 height 30
click at [130, 158] on link "CrowdStrike" at bounding box center [126, 155] width 31 height 6
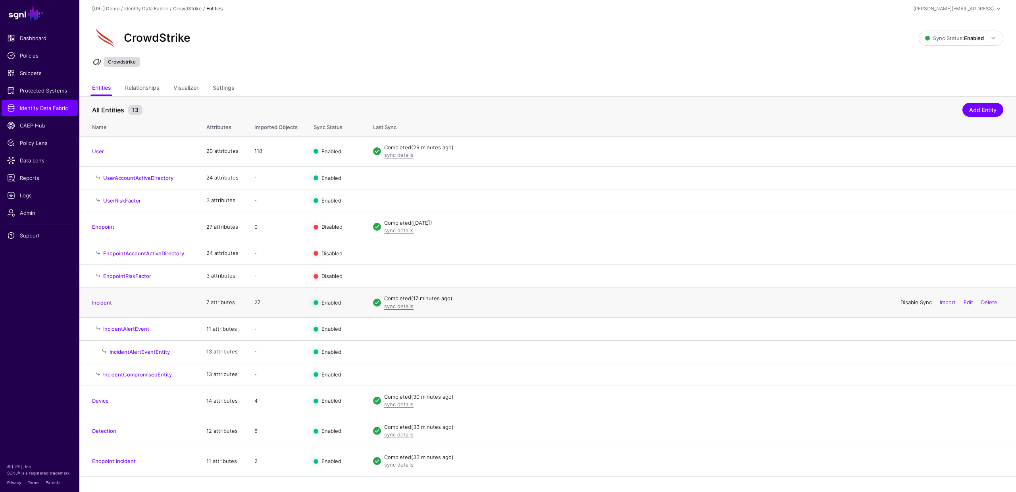
click at [909, 304] on link "Disable Sync" at bounding box center [916, 302] width 31 height 6
click at [948, 303] on link "Import" at bounding box center [948, 302] width 16 height 6
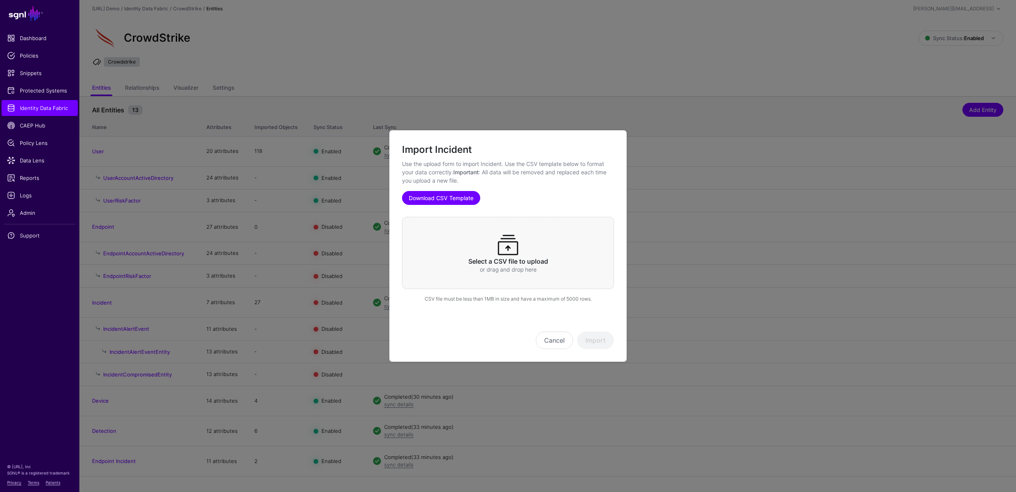
click at [436, 195] on link "Download CSV Template" at bounding box center [441, 198] width 78 height 14
click at [513, 246] on span at bounding box center [507, 244] width 25 height 25
click at [599, 341] on button "Import" at bounding box center [595, 339] width 37 height 17
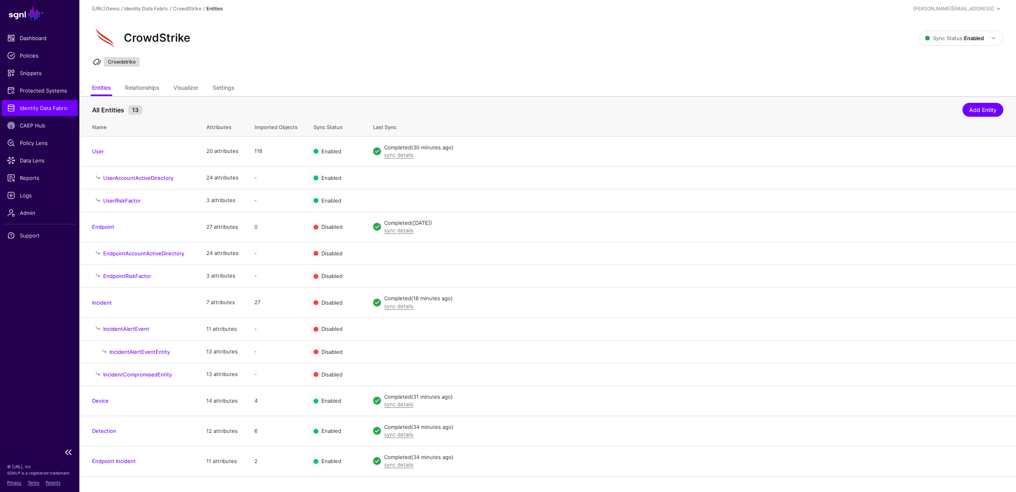
click at [40, 105] on span "Identity Data Fabric" at bounding box center [39, 108] width 65 height 8
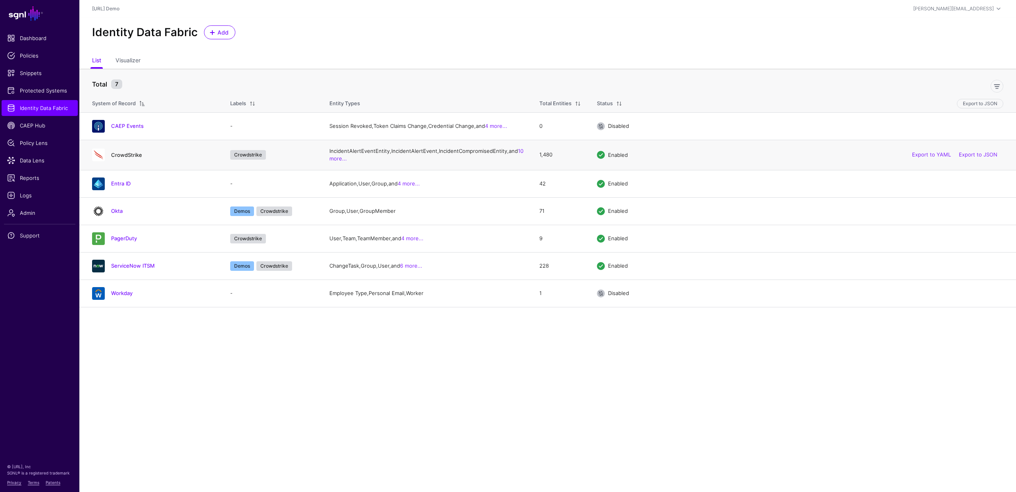
click at [130, 158] on link "CrowdStrike" at bounding box center [126, 155] width 31 height 6
click at [129, 269] on link "ServiceNow ITSM" at bounding box center [133, 265] width 44 height 6
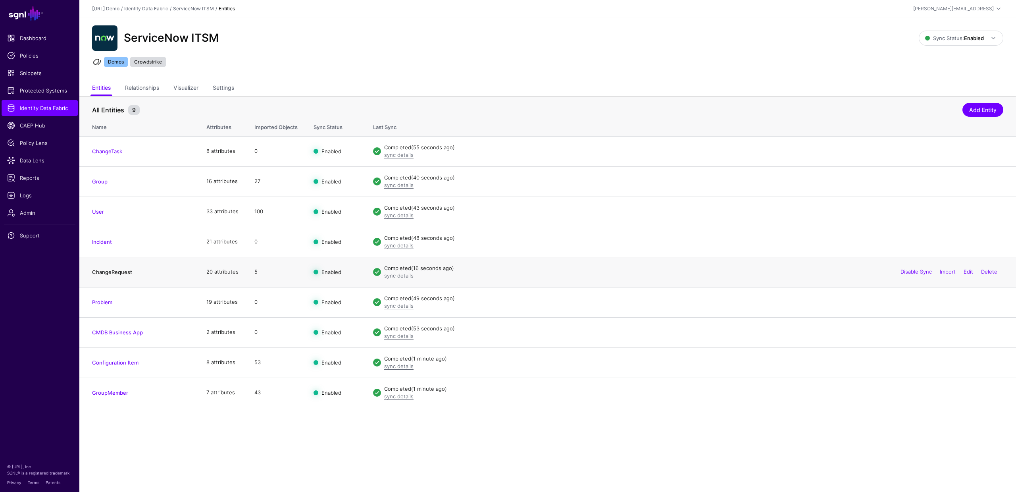
click at [106, 273] on link "ChangeRequest" at bounding box center [112, 272] width 40 height 6
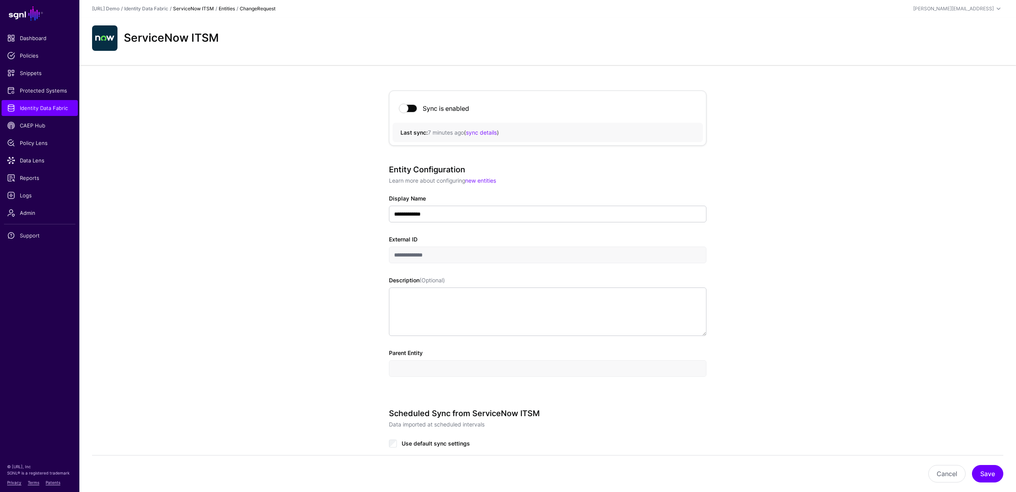
click at [195, 8] on link "ServiceNow ITSM" at bounding box center [193, 9] width 41 height 6
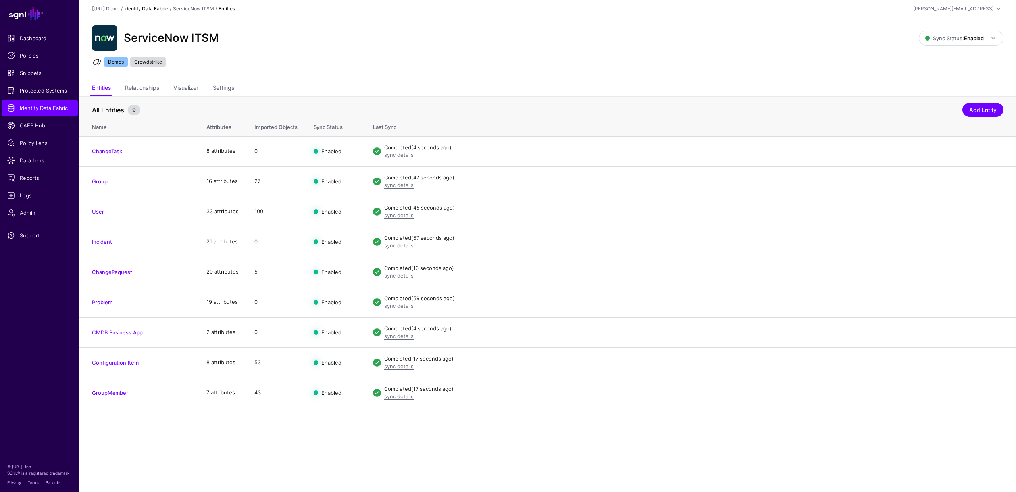
click at [145, 8] on link "Identity Data Fabric" at bounding box center [146, 9] width 44 height 6
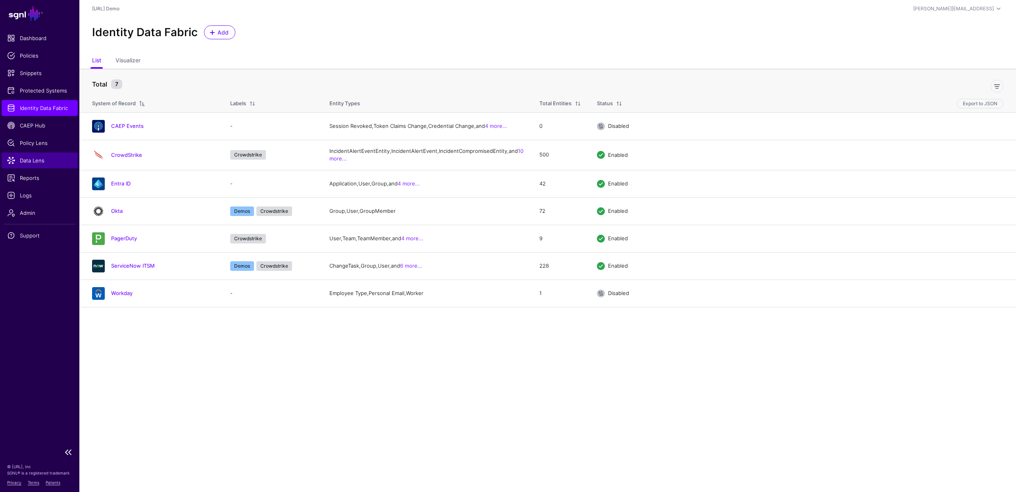
click at [38, 163] on span "Data Lens" at bounding box center [39, 160] width 65 height 8
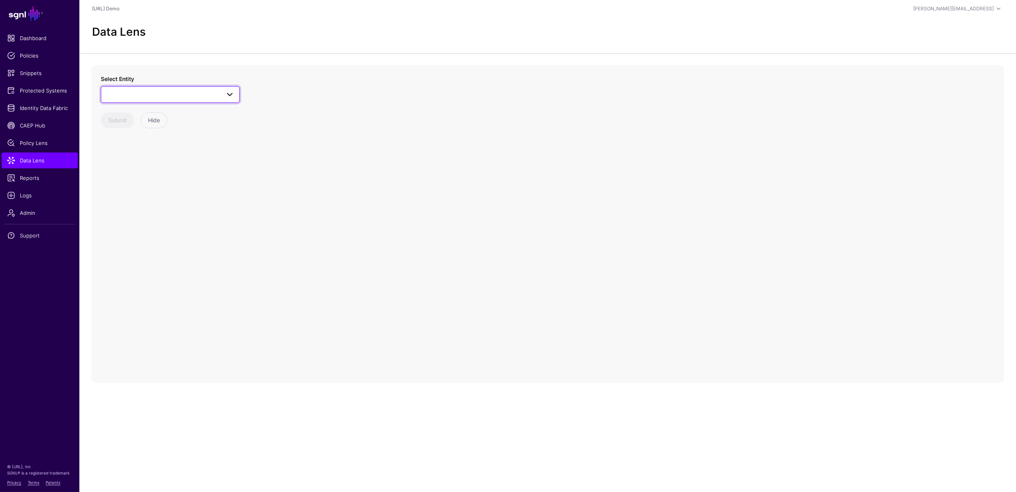
click at [233, 96] on span at bounding box center [230, 95] width 10 height 10
click at [164, 219] on div "User" at bounding box center [174, 219] width 118 height 8
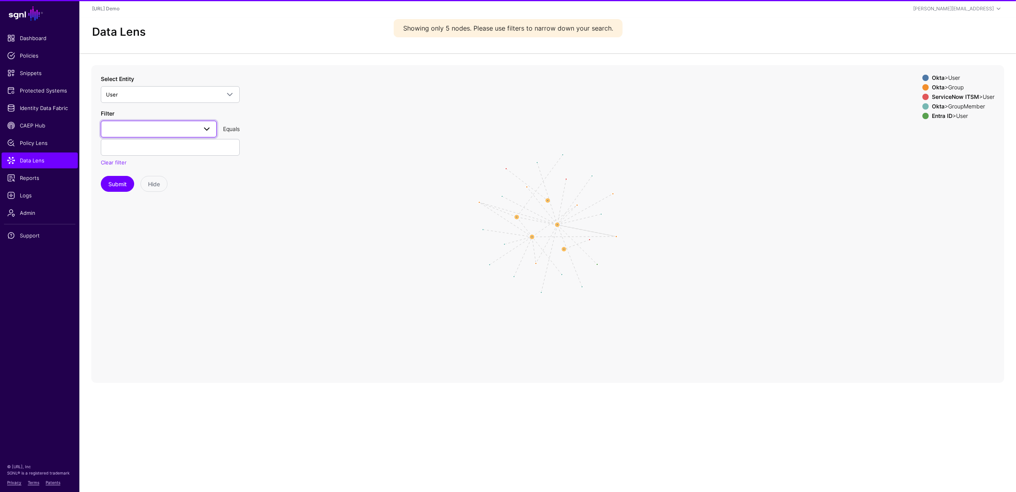
click at [204, 128] on span at bounding box center [207, 129] width 10 height 10
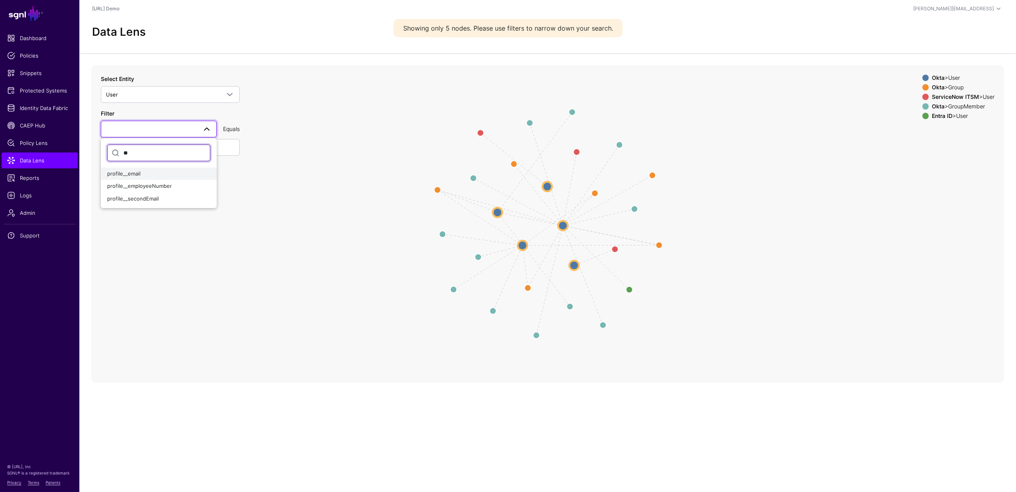
type input "**"
click at [144, 175] on div "profile__email" at bounding box center [158, 174] width 103 height 8
click at [146, 147] on input "text" at bounding box center [170, 147] width 139 height 17
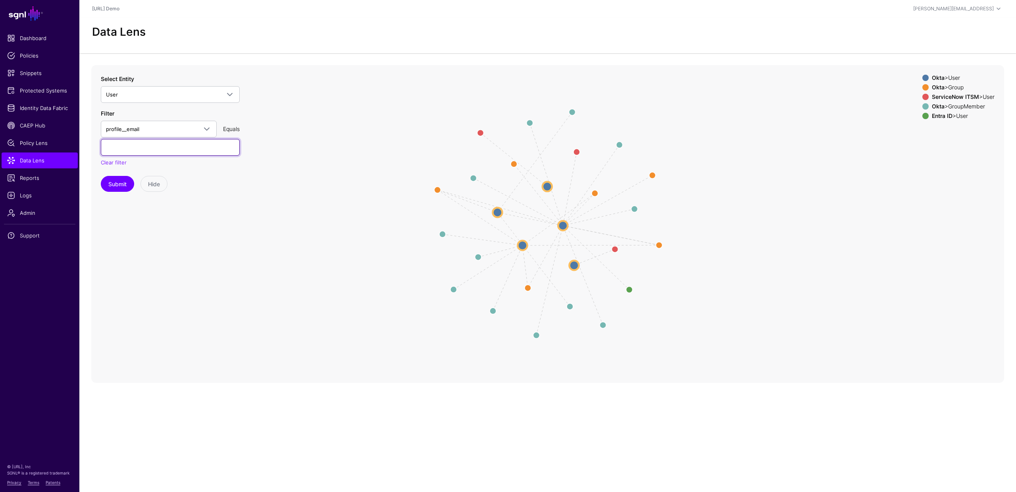
paste input "**********"
type input "**********"
click at [114, 186] on button "Submit" at bounding box center [117, 184] width 33 height 16
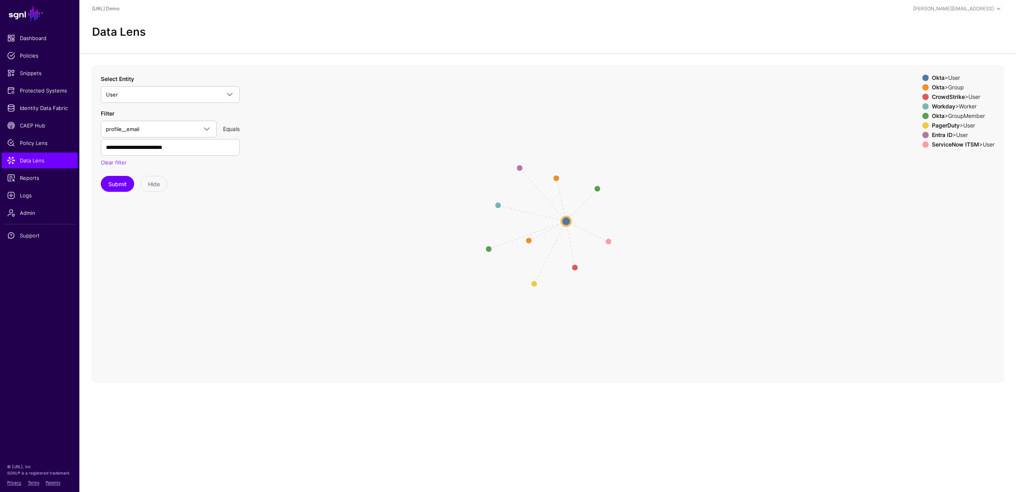
click at [923, 90] on span at bounding box center [926, 87] width 6 height 6
click at [923, 96] on span at bounding box center [926, 97] width 6 height 6
click at [923, 134] on span at bounding box center [926, 135] width 6 height 6
click at [923, 123] on span at bounding box center [926, 125] width 6 height 6
click at [923, 115] on span at bounding box center [926, 116] width 6 height 6
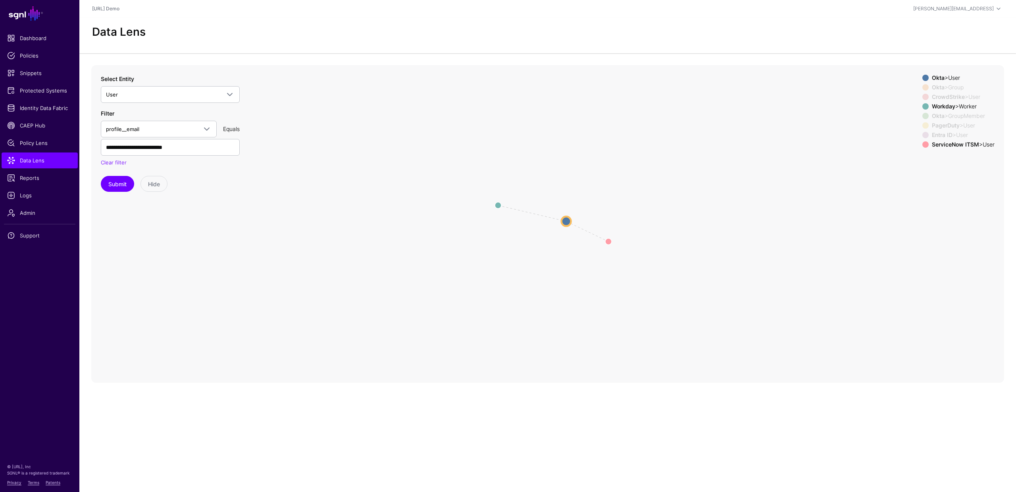
click at [923, 105] on span at bounding box center [926, 106] width 6 height 6
click at [609, 242] on circle at bounding box center [608, 241] width 13 height 13
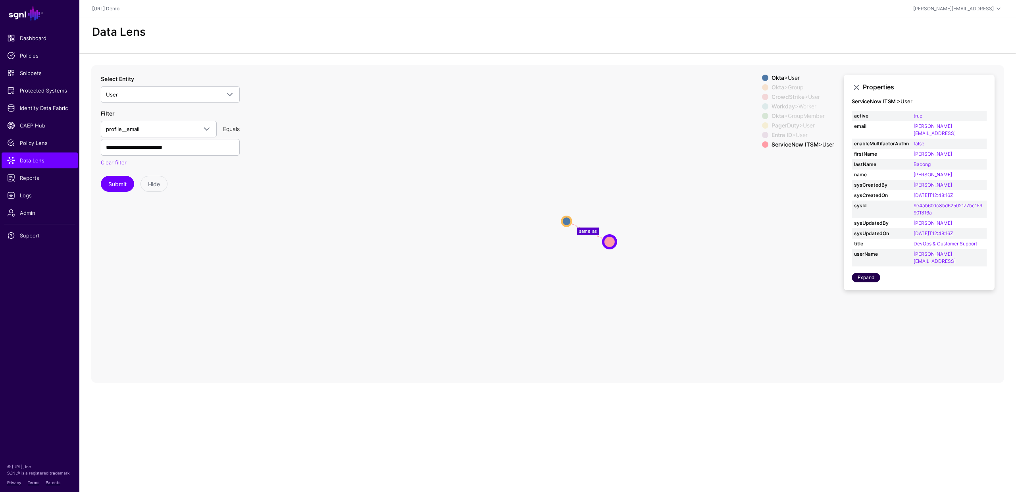
click at [863, 273] on link "Expand" at bounding box center [866, 278] width 29 height 10
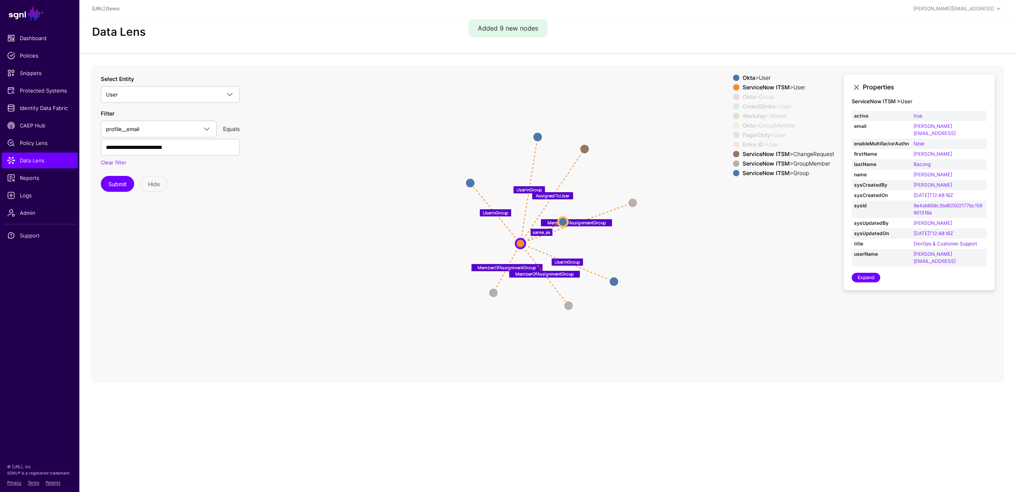
click at [734, 164] on span at bounding box center [736, 163] width 6 height 6
click at [733, 173] on span at bounding box center [736, 173] width 6 height 6
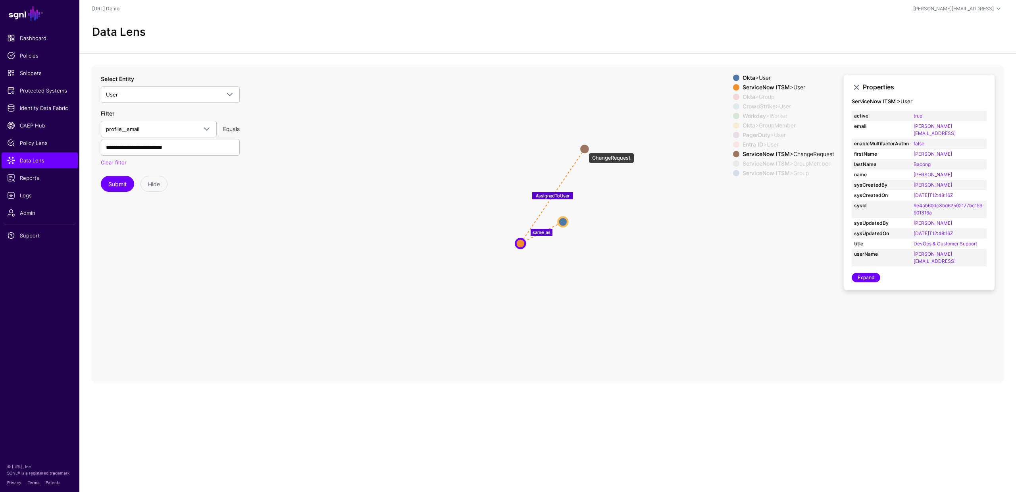
click at [585, 149] on circle at bounding box center [585, 149] width 10 height 10
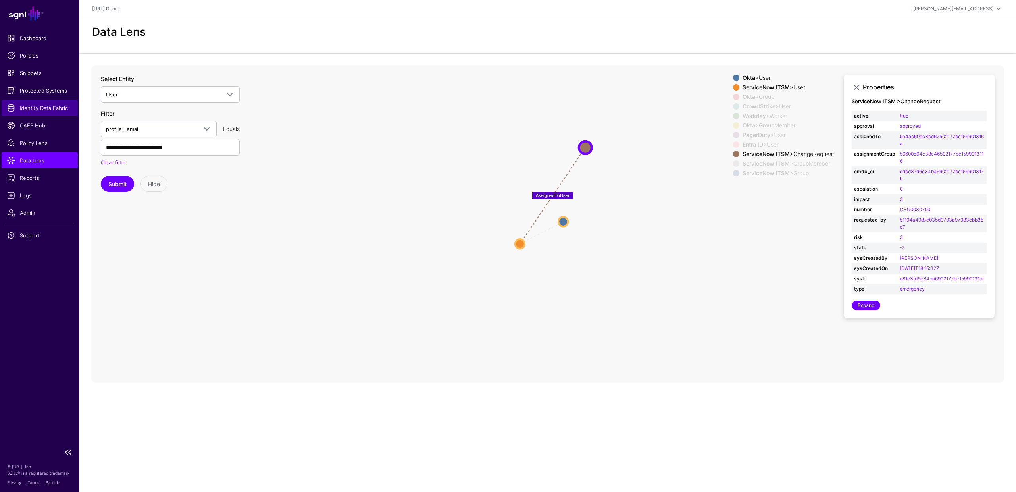
click at [36, 107] on span "Identity Data Fabric" at bounding box center [39, 108] width 65 height 8
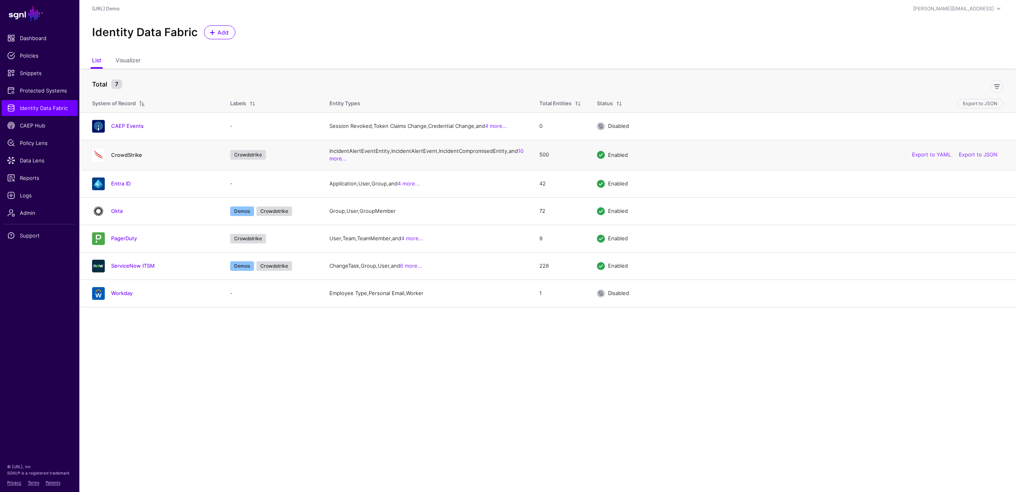
click at [125, 158] on link "CrowdStrike" at bounding box center [126, 155] width 31 height 6
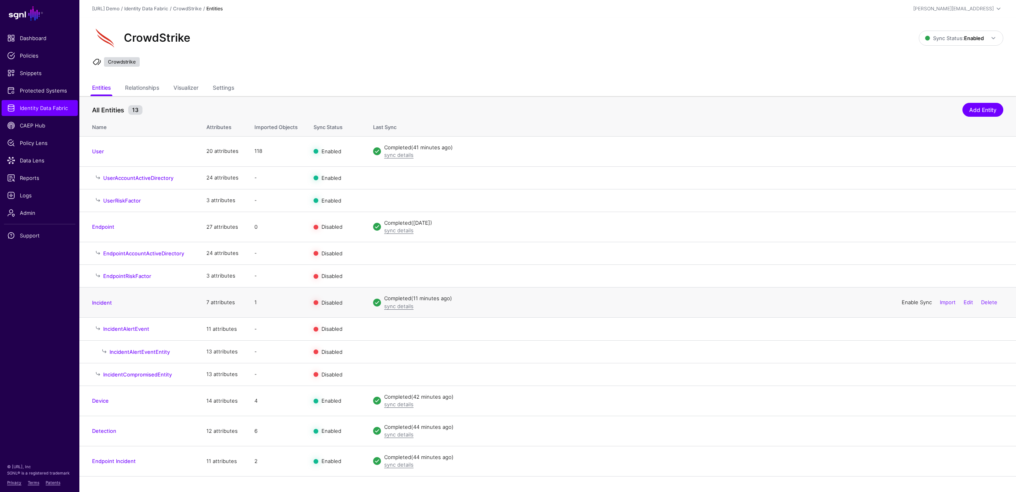
click at [910, 305] on link "Enable Sync" at bounding box center [917, 302] width 30 height 6
click at [33, 132] on link "CAEP Hub" at bounding box center [40, 126] width 76 height 16
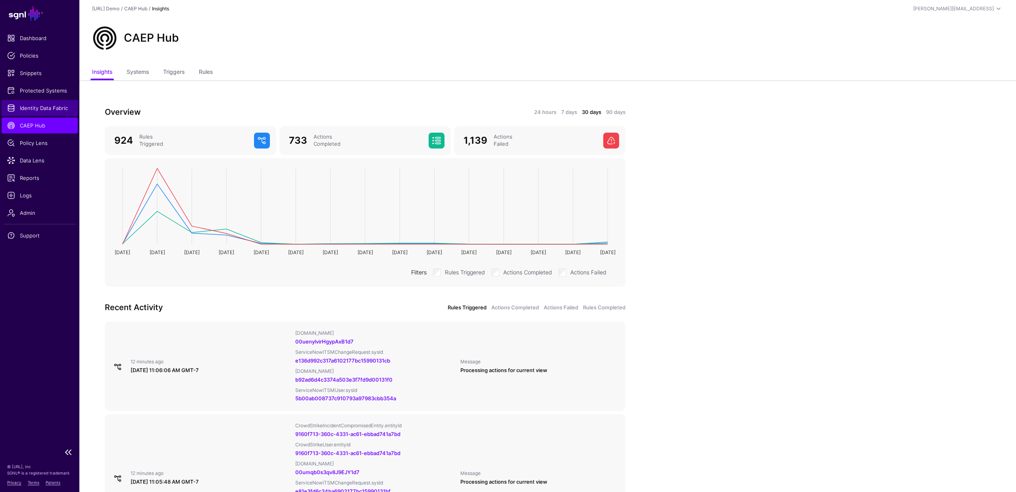
click at [44, 108] on span "Identity Data Fabric" at bounding box center [39, 108] width 65 height 8
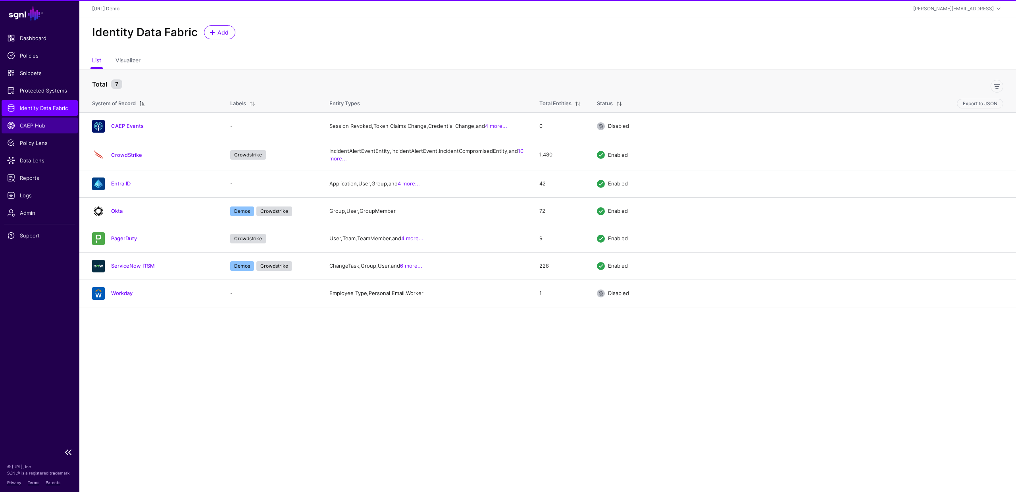
click at [39, 123] on span "CAEP Hub" at bounding box center [39, 125] width 65 height 8
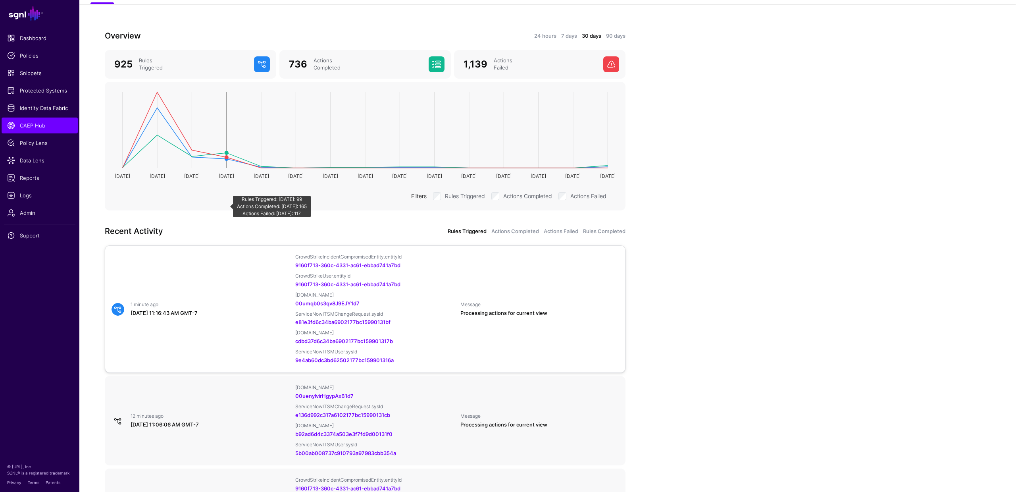
scroll to position [79, 0]
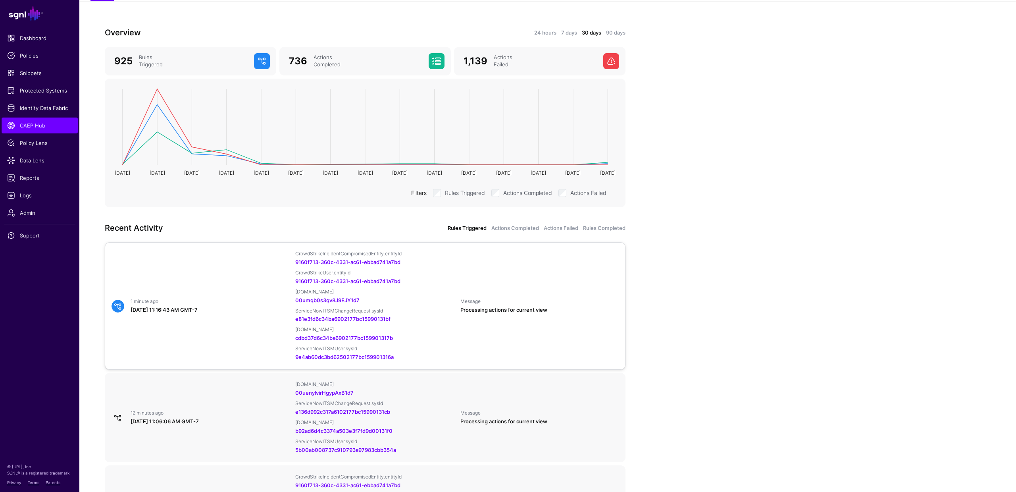
click at [260, 290] on div "1 minute ago August 19, 2025 at 11:16:43 AM GMT-7 CrowdStrikeIncidentCompromise…" at bounding box center [365, 305] width 514 height 111
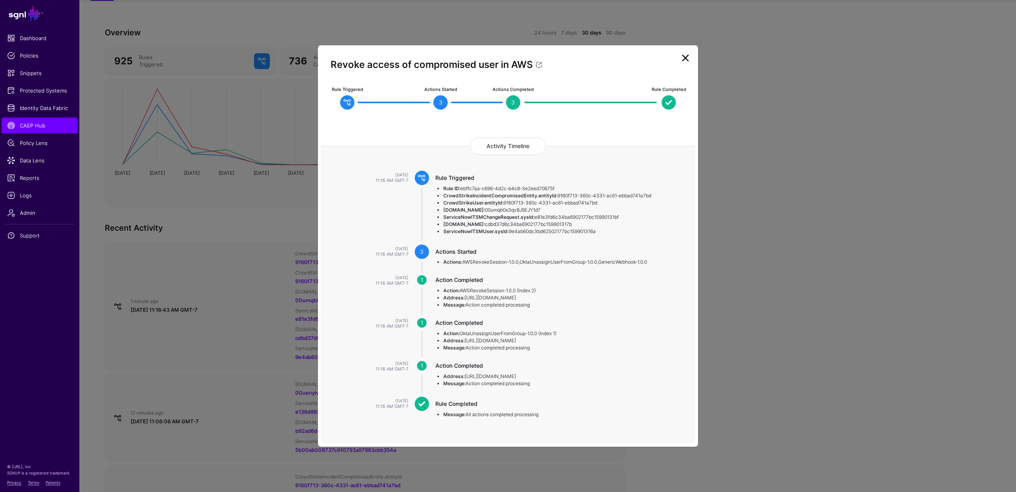
click at [692, 56] on div "Revoke access of compromised user in AWS" at bounding box center [508, 59] width 374 height 23
click at [685, 60] on link at bounding box center [685, 58] width 13 height 13
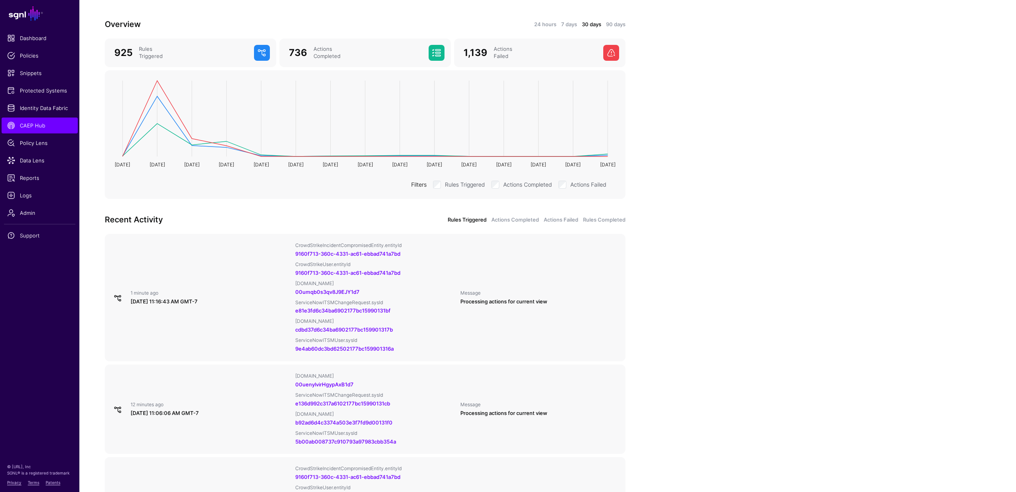
scroll to position [0, 0]
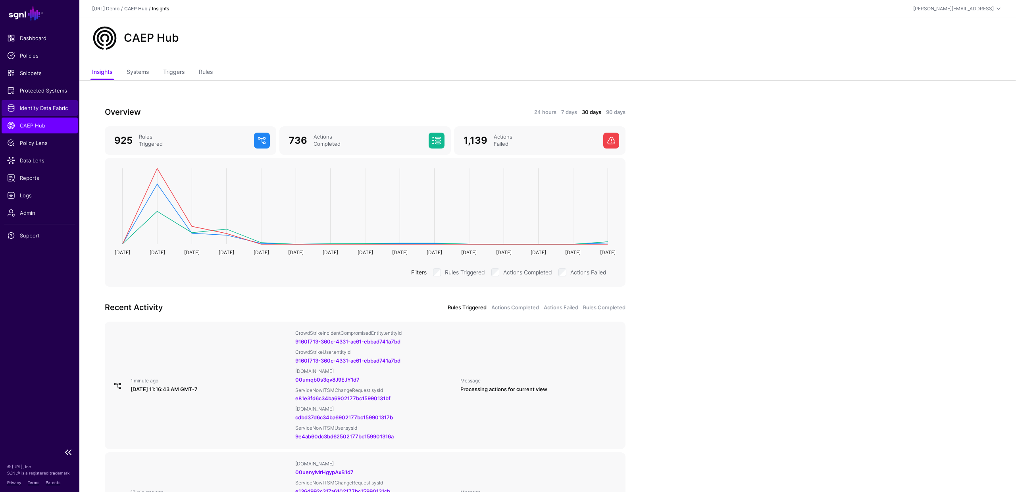
click at [56, 104] on span "Identity Data Fabric" at bounding box center [39, 108] width 65 height 8
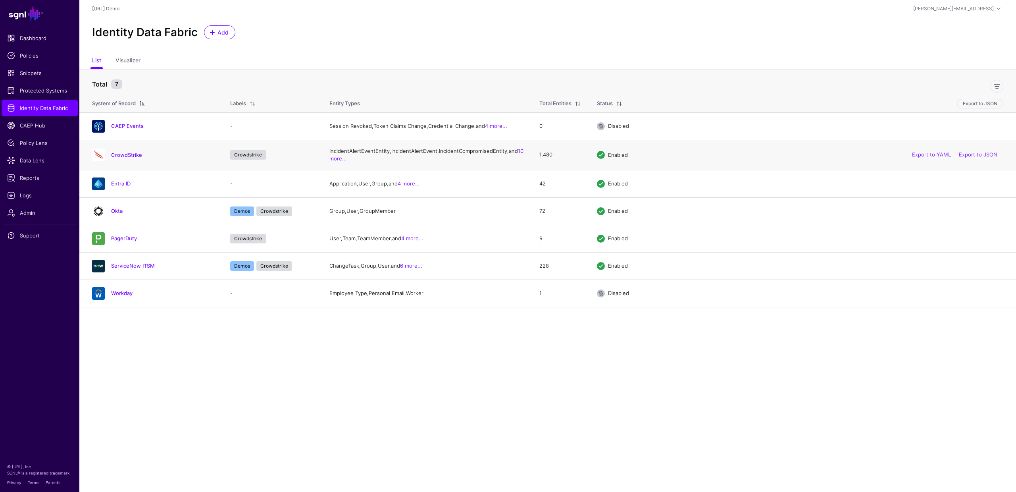
click at [148, 158] on h4 "CrowdStrike" at bounding box center [162, 154] width 103 height 7
click at [128, 170] on td "CrowdStrike" at bounding box center [150, 155] width 143 height 30
click at [126, 158] on link "CrowdStrike" at bounding box center [126, 155] width 31 height 6
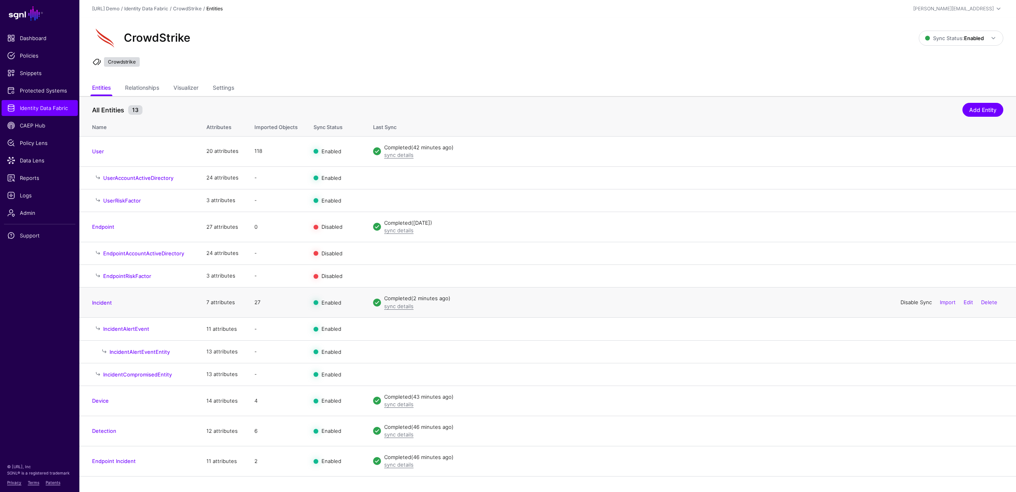
click at [908, 300] on link "Disable Sync" at bounding box center [916, 302] width 31 height 6
click at [944, 302] on link "Import" at bounding box center [948, 302] width 16 height 6
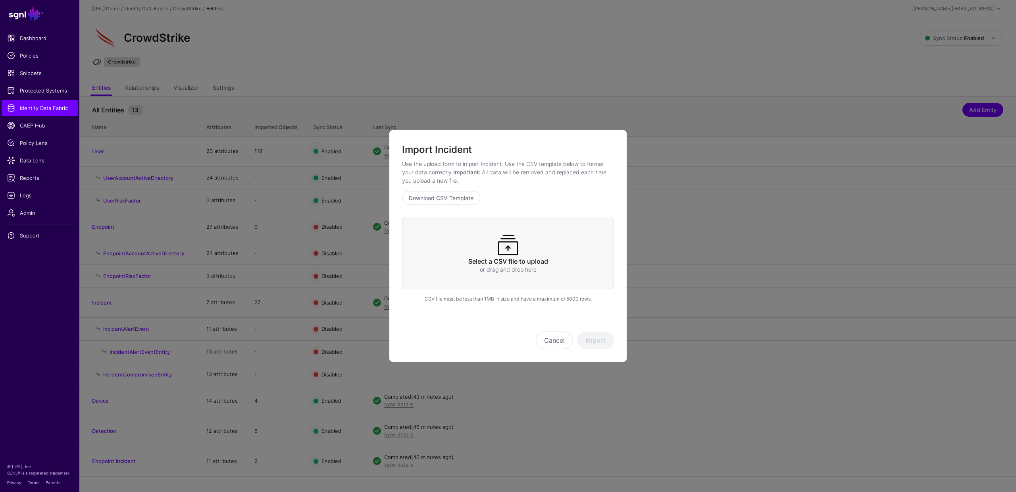
click at [522, 235] on div "Select a CSV file to upload or drag and drop here" at bounding box center [508, 253] width 212 height 72
click at [598, 338] on button "Import" at bounding box center [595, 339] width 37 height 17
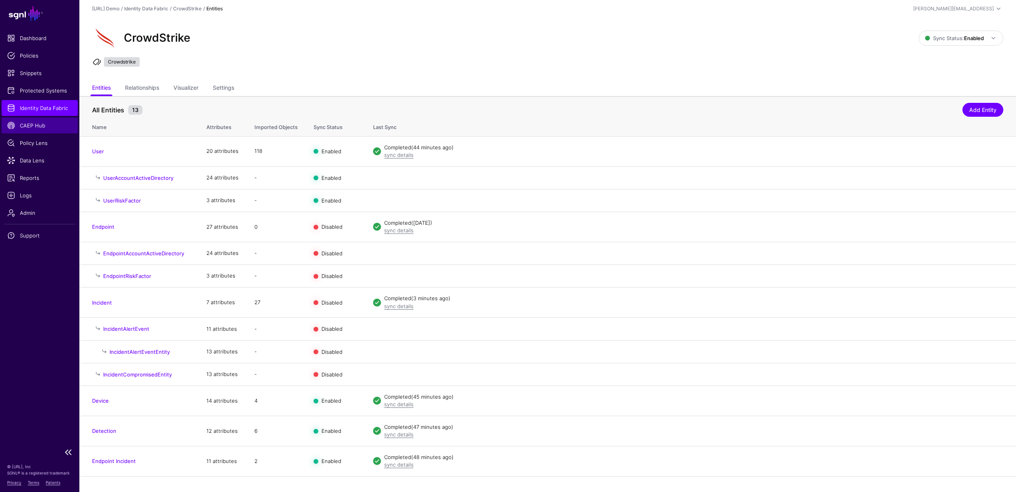
click at [49, 127] on span "CAEP Hub" at bounding box center [39, 125] width 65 height 8
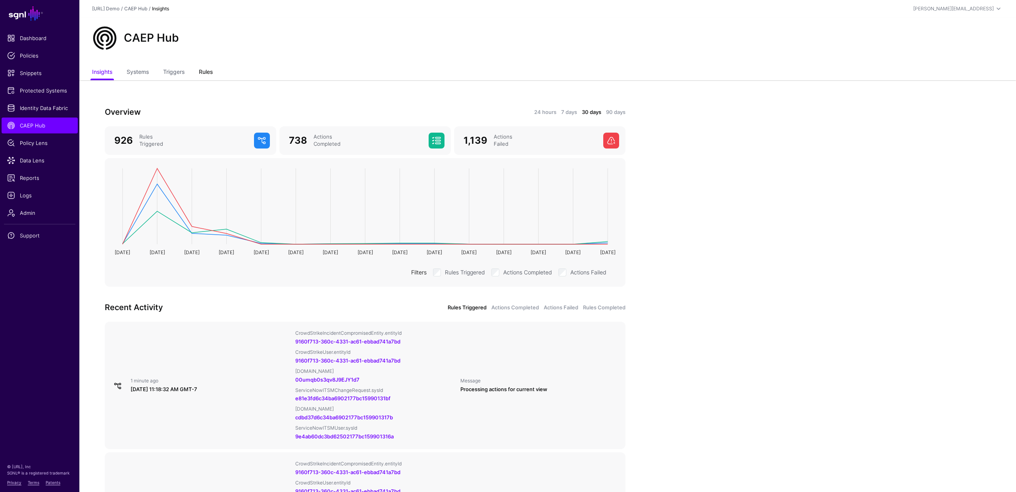
click at [204, 71] on link "Rules" at bounding box center [206, 72] width 14 height 15
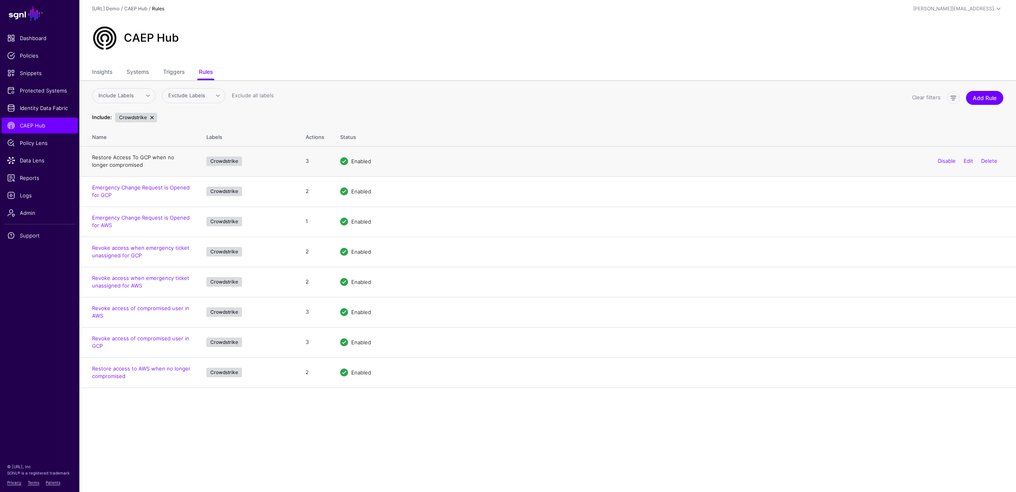
click at [174, 159] on link "Restore Access To GCP when no longer compromised" at bounding box center [133, 161] width 82 height 14
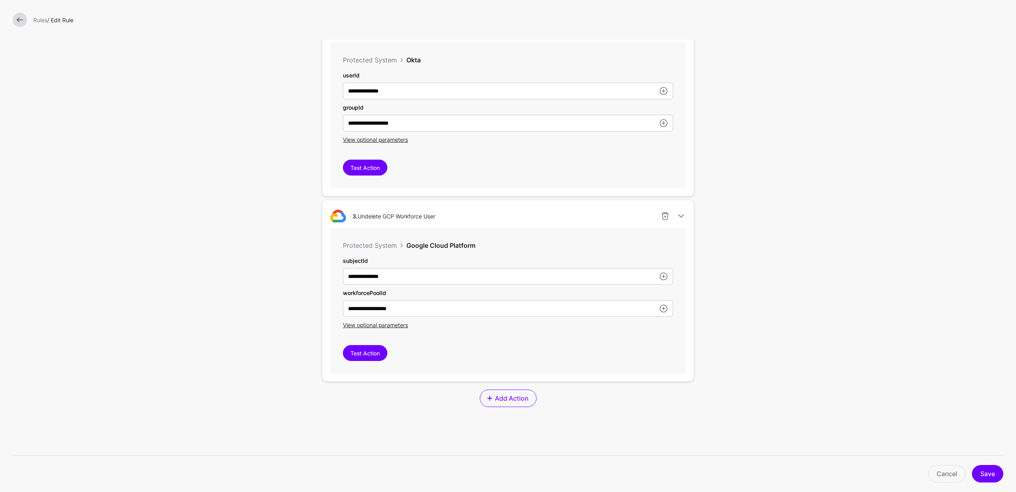
scroll to position [466, 0]
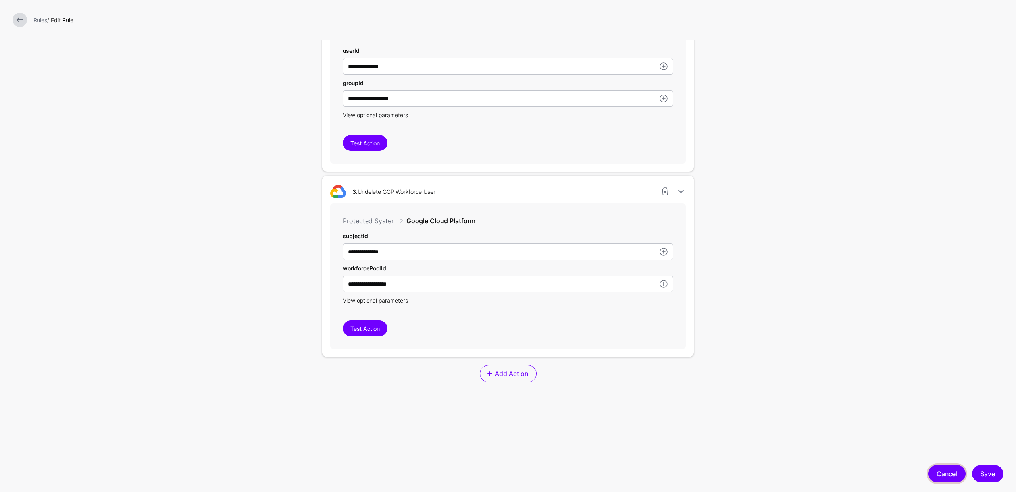
click at [942, 471] on link "Cancel" at bounding box center [947, 473] width 37 height 17
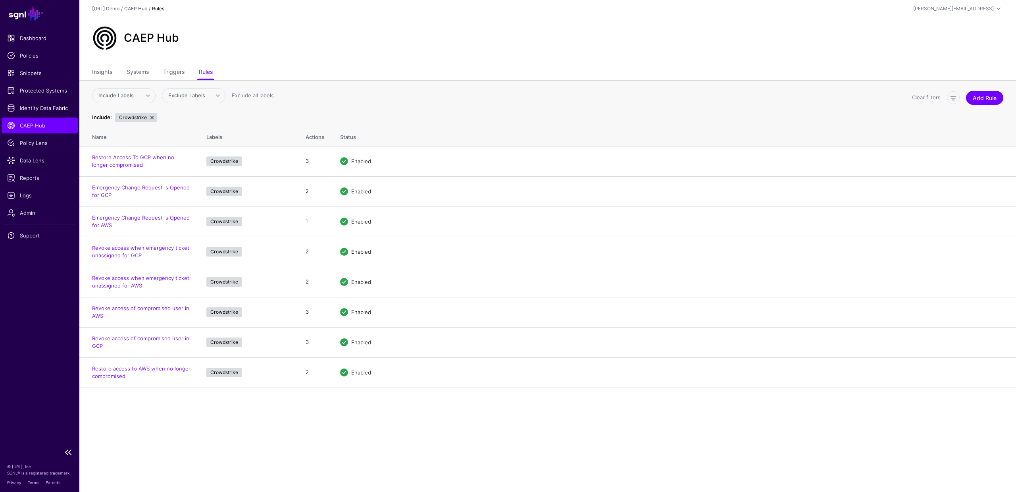
click at [37, 125] on span "CAEP Hub" at bounding box center [39, 125] width 65 height 8
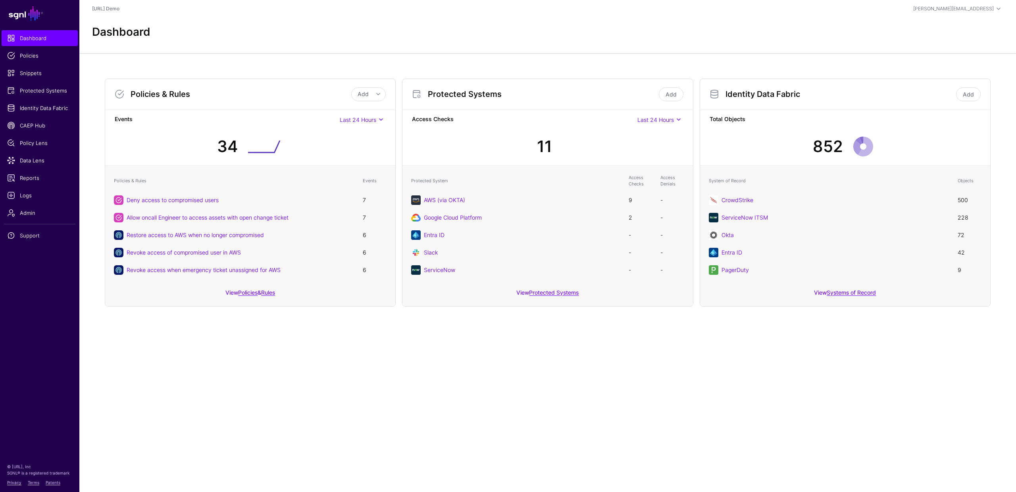
click at [416, 409] on main "SGNL Dashboard Policies Snippets Protected Systems Identity Data Fabric CAEP Hu…" at bounding box center [508, 246] width 1016 height 492
